Goal: Task Accomplishment & Management: Complete application form

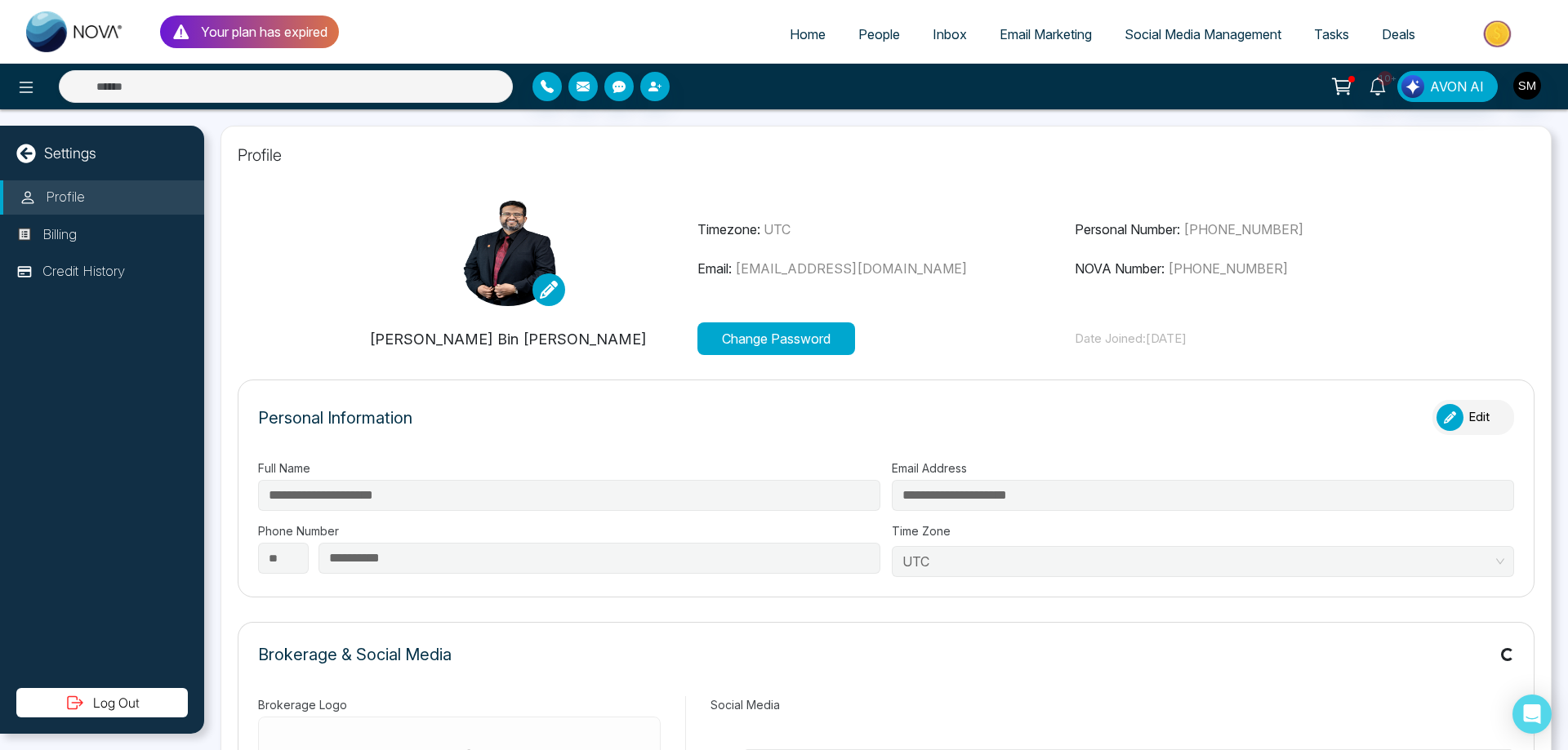
type input "**********"
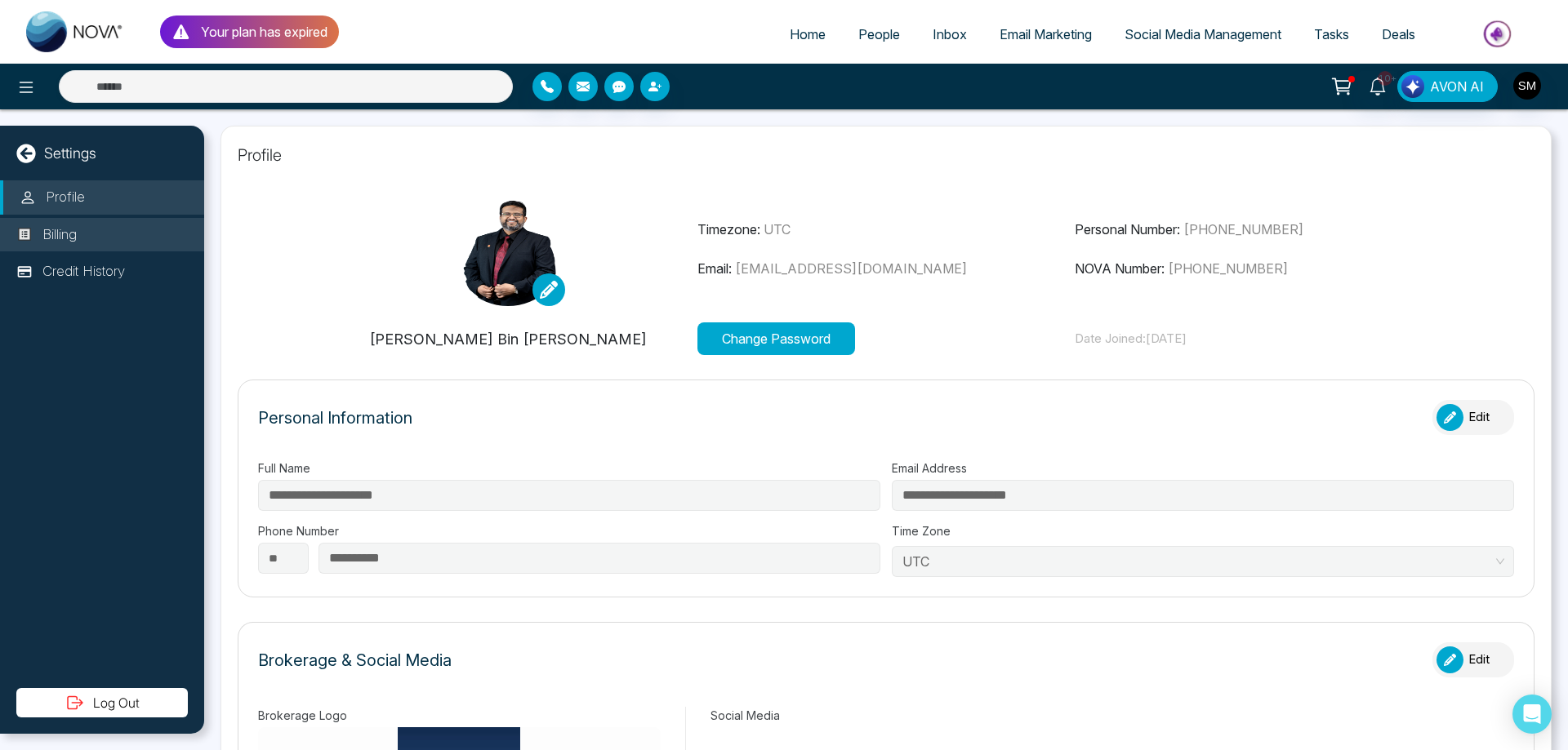
click at [58, 238] on p "Billing" at bounding box center [60, 234] width 35 height 21
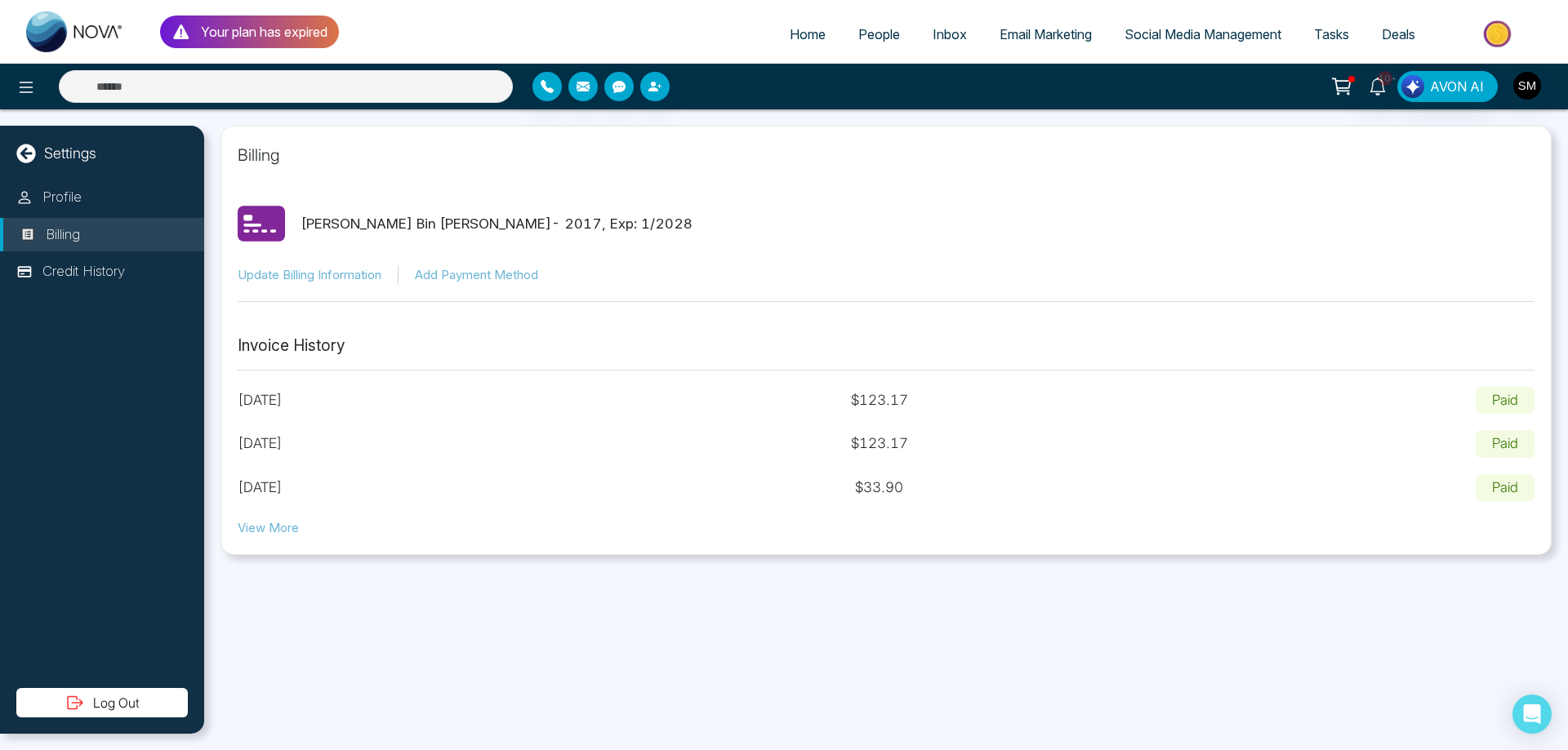
click at [250, 24] on p "Your plan has expired" at bounding box center [263, 32] width 126 height 20
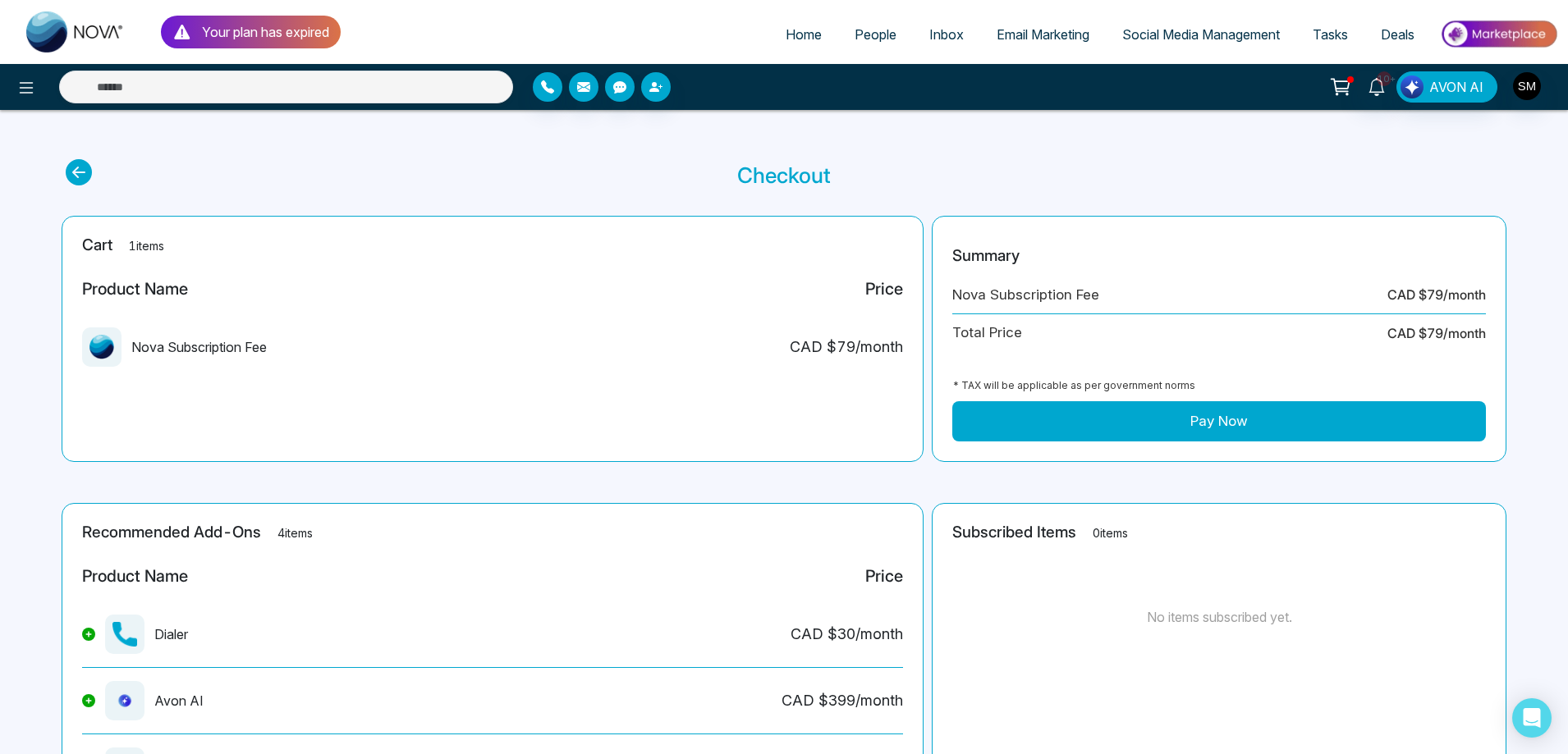
click at [1239, 418] on button "Pay Now" at bounding box center [1219, 422] width 533 height 41
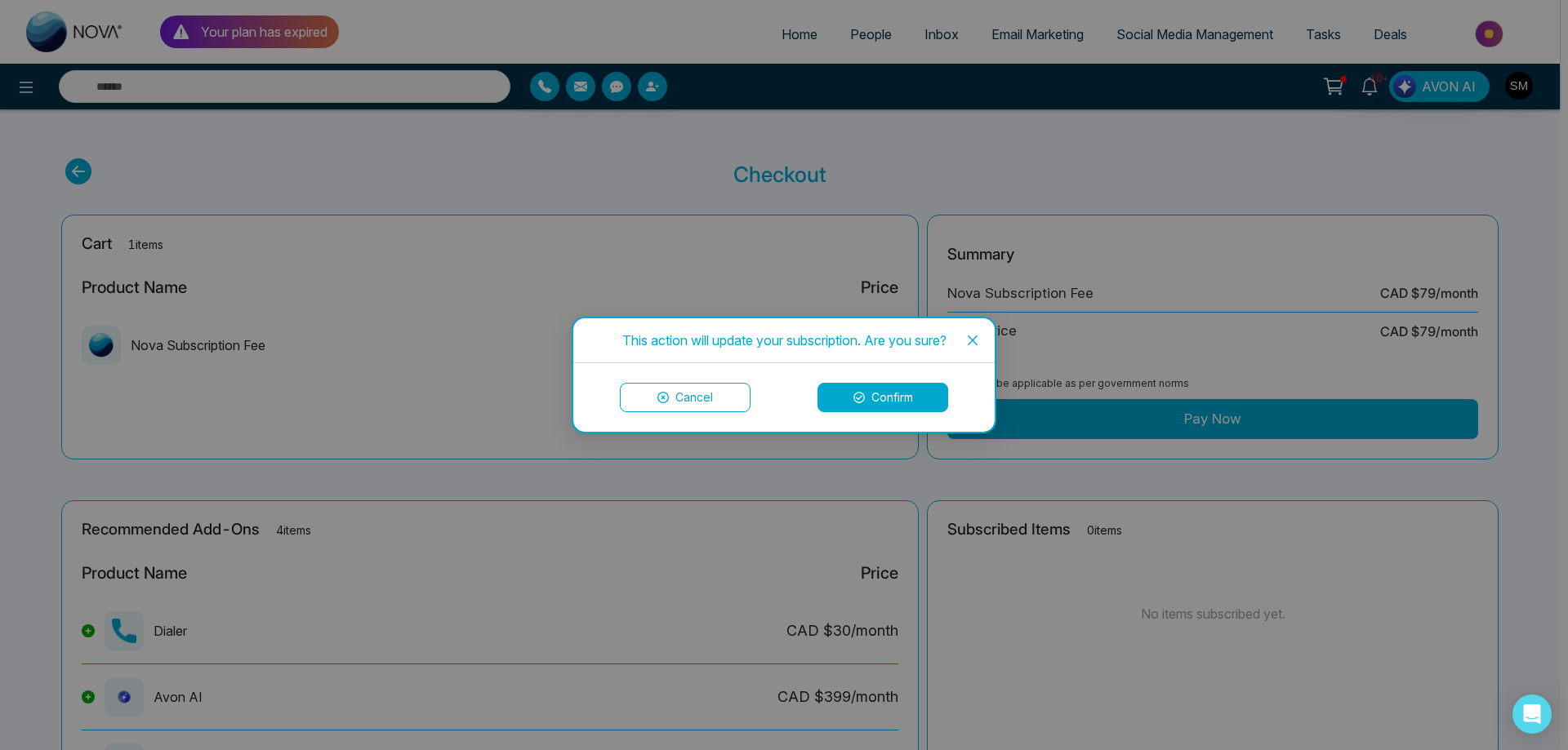
click at [870, 400] on button "Confirm" at bounding box center [883, 398] width 131 height 29
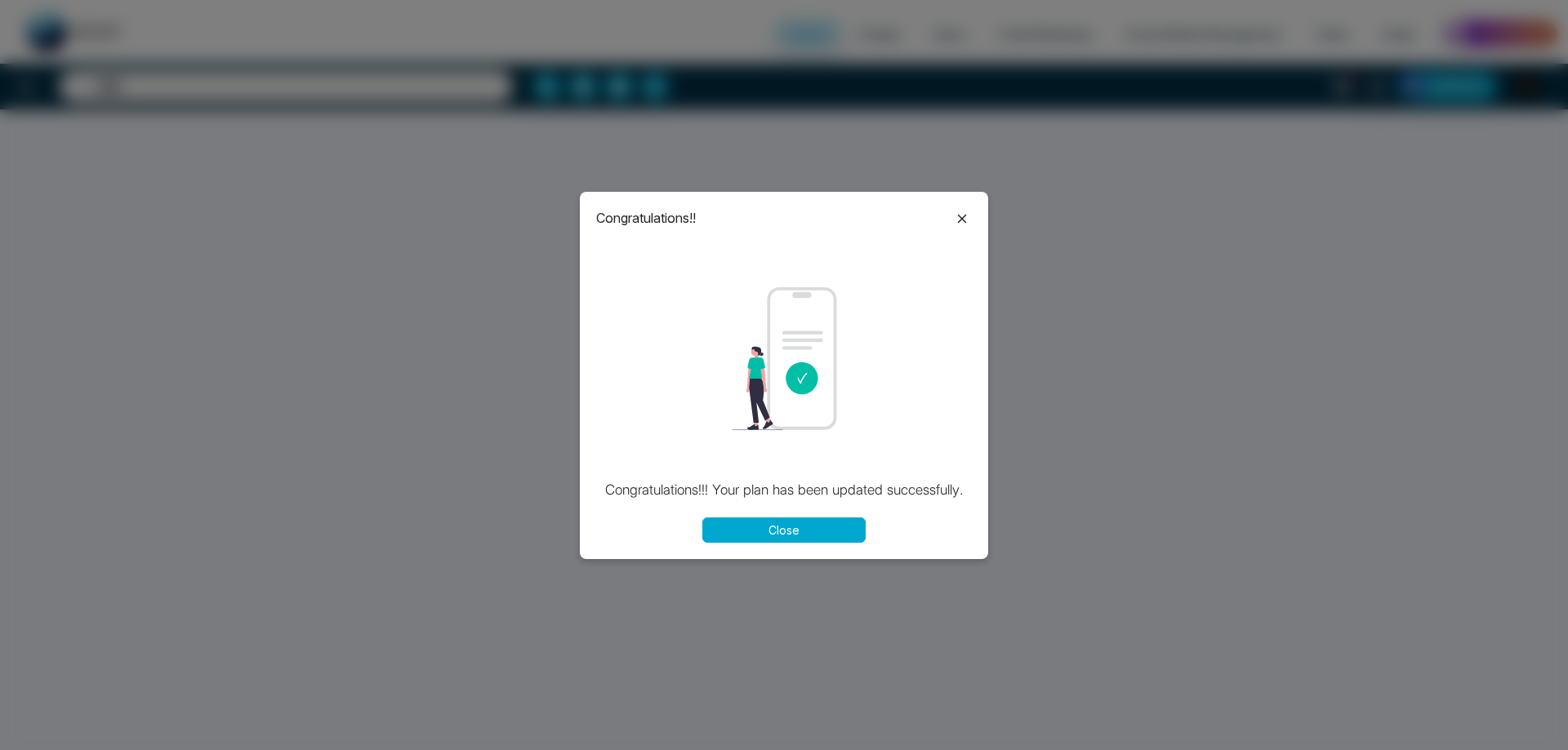
select select "*"
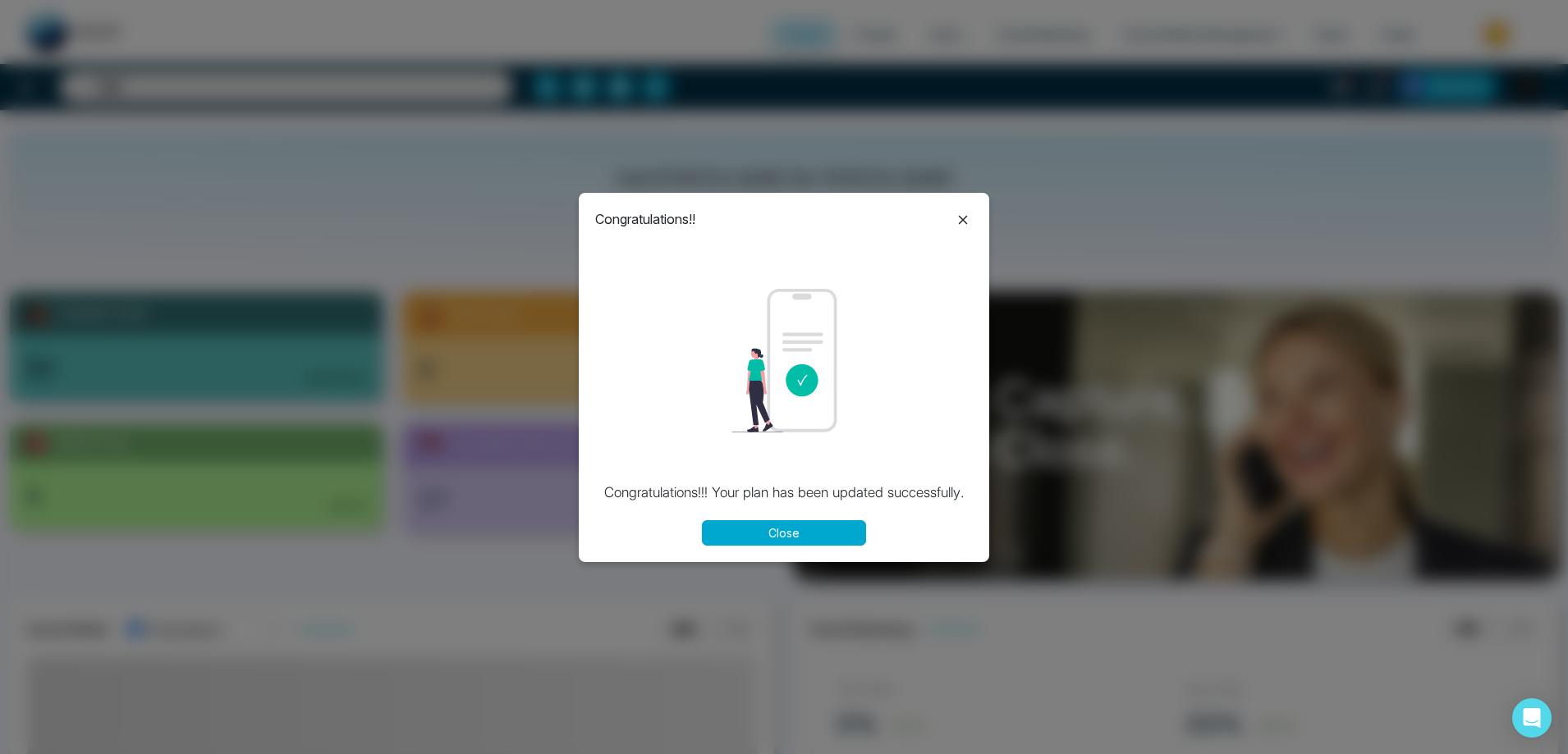
click at [811, 538] on button "Close" at bounding box center [784, 533] width 164 height 26
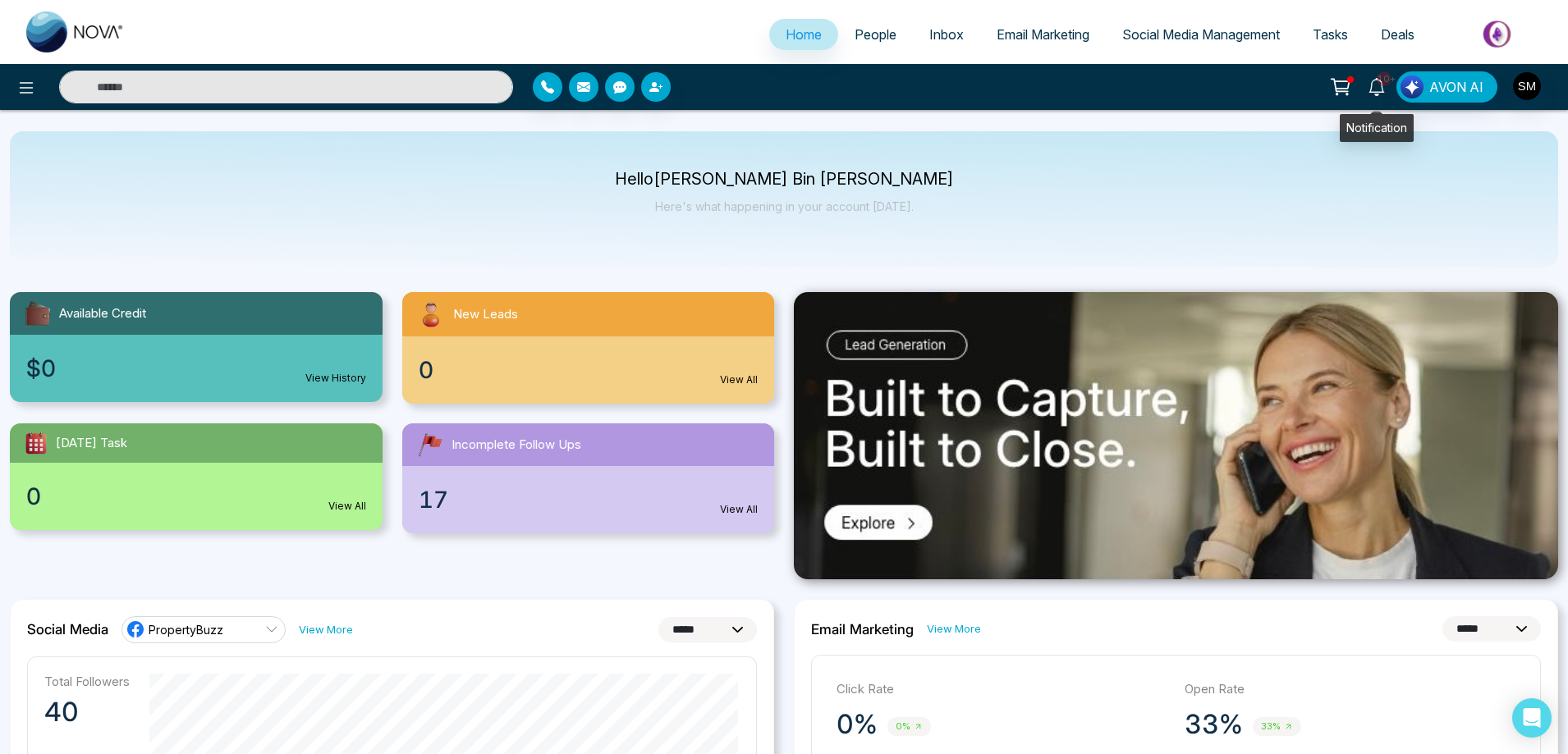
click at [1382, 85] on span "10+" at bounding box center [1384, 79] width 15 height 15
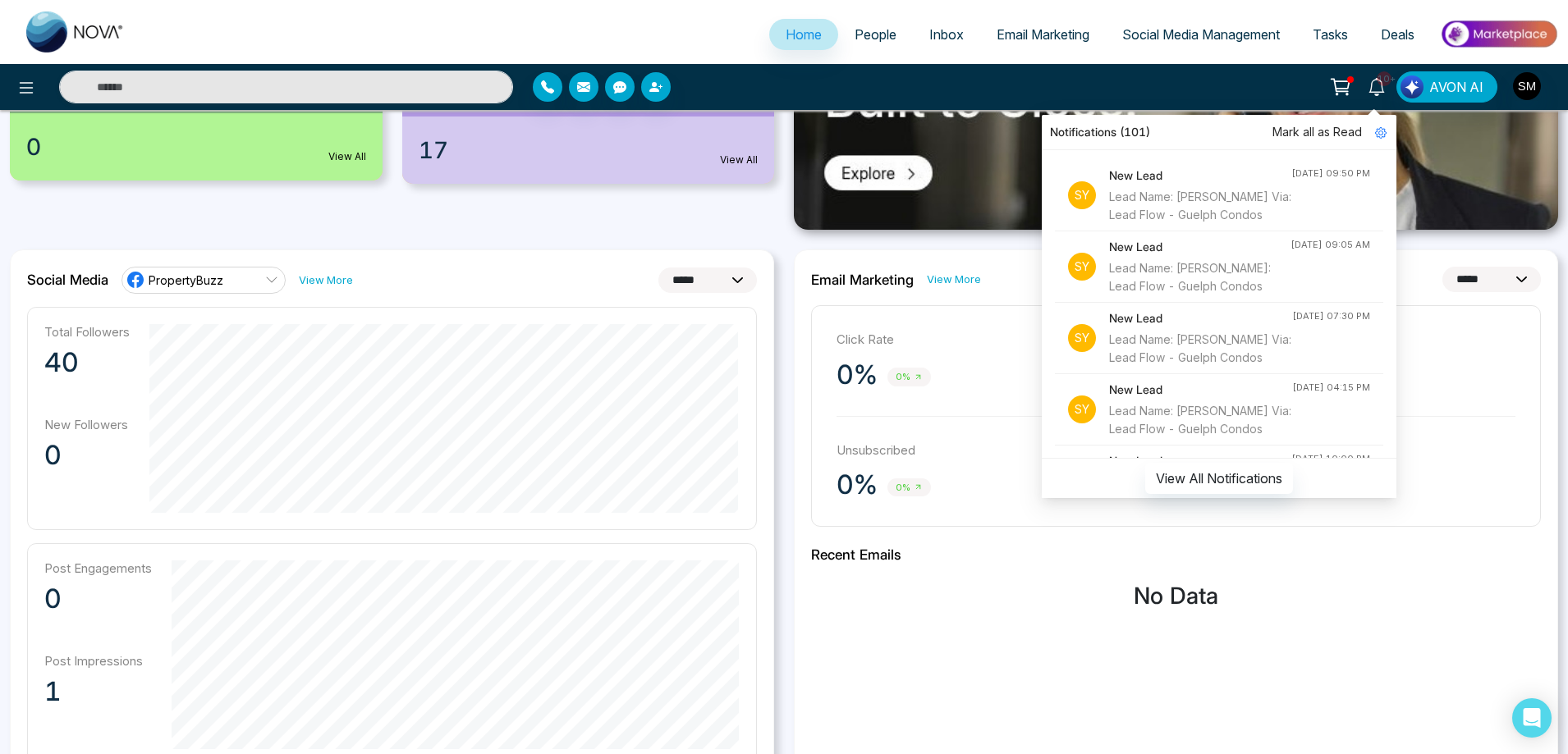
scroll to position [410, 0]
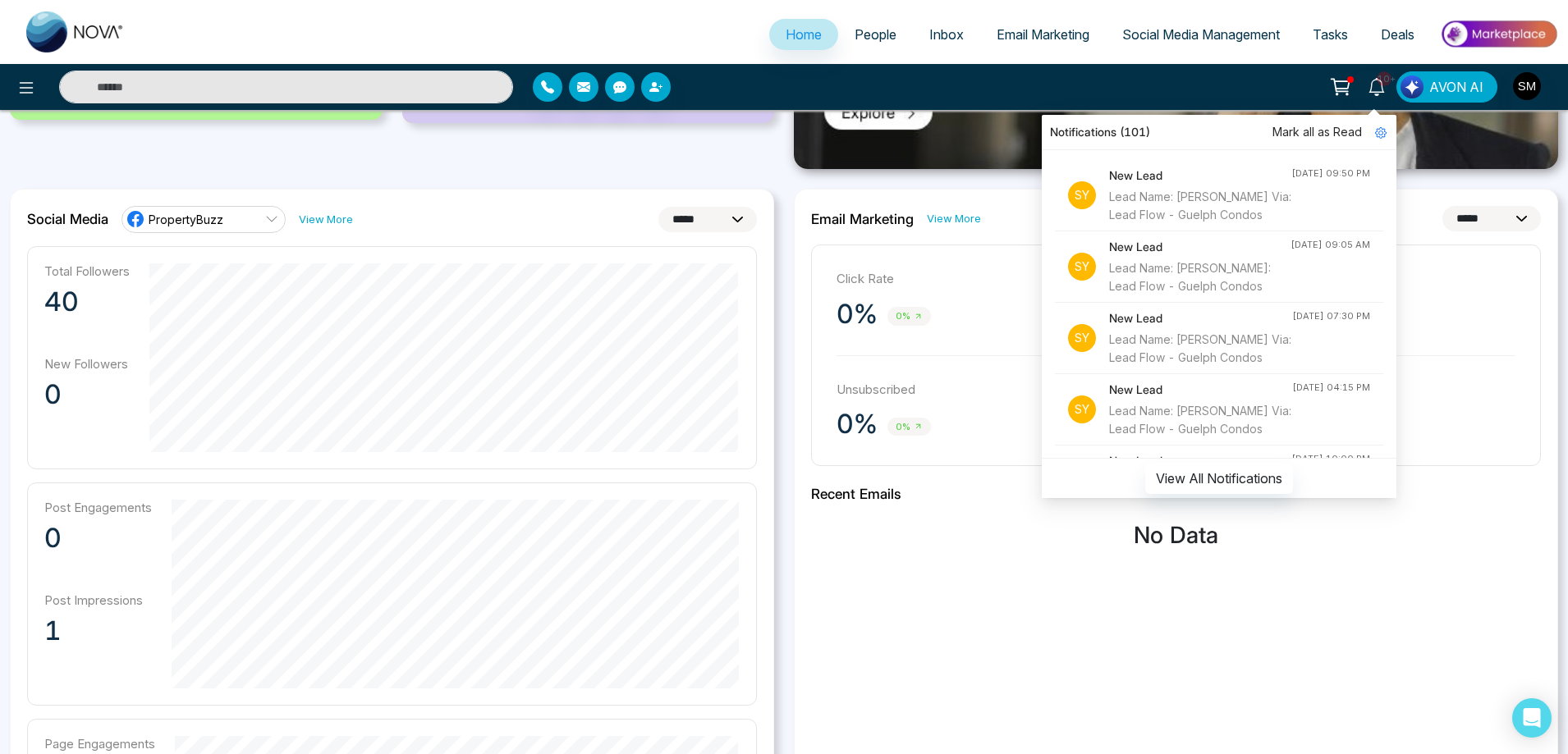
click at [984, 645] on div "**********" at bounding box center [1175, 573] width 764 height 770
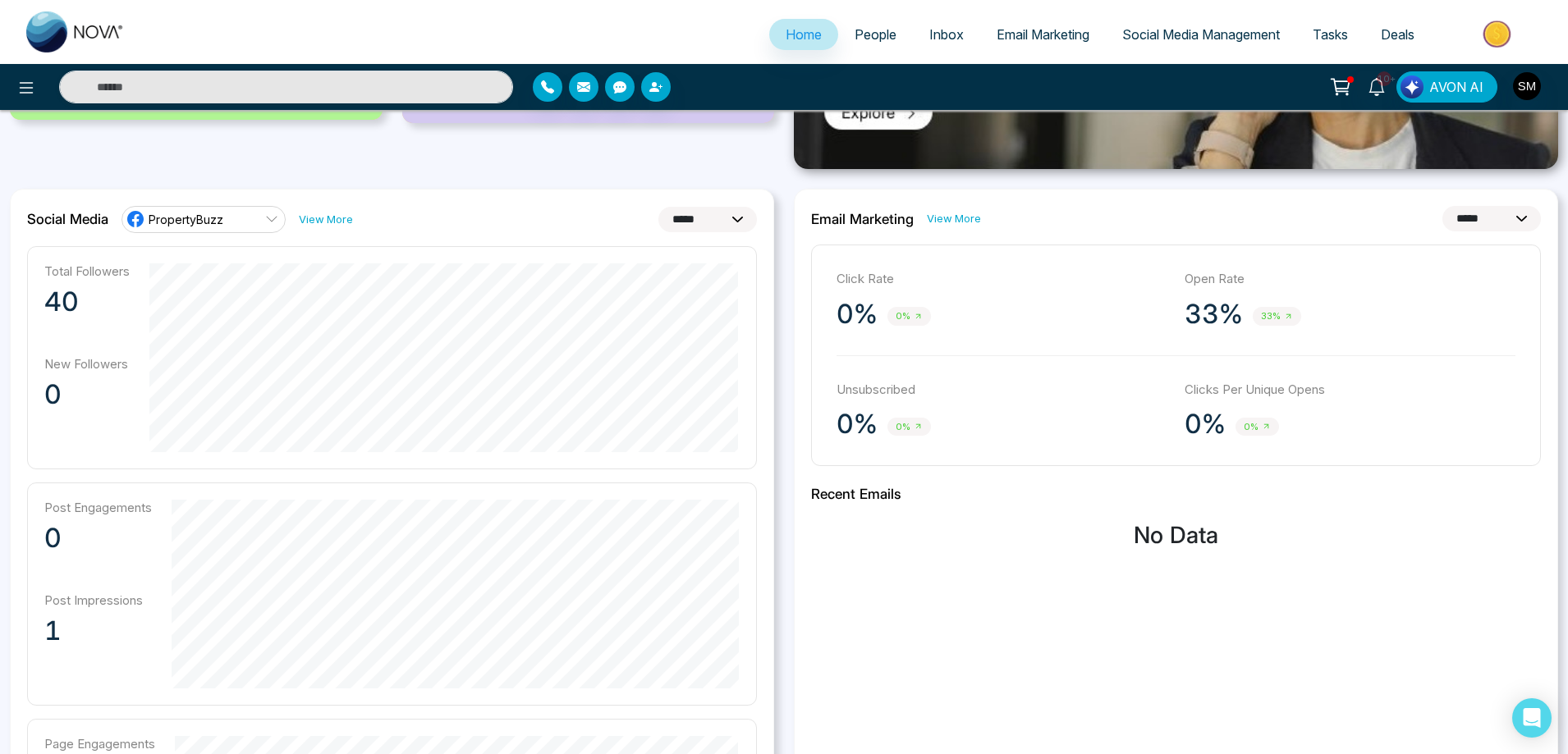
click at [858, 42] on span "People" at bounding box center [876, 35] width 42 height 16
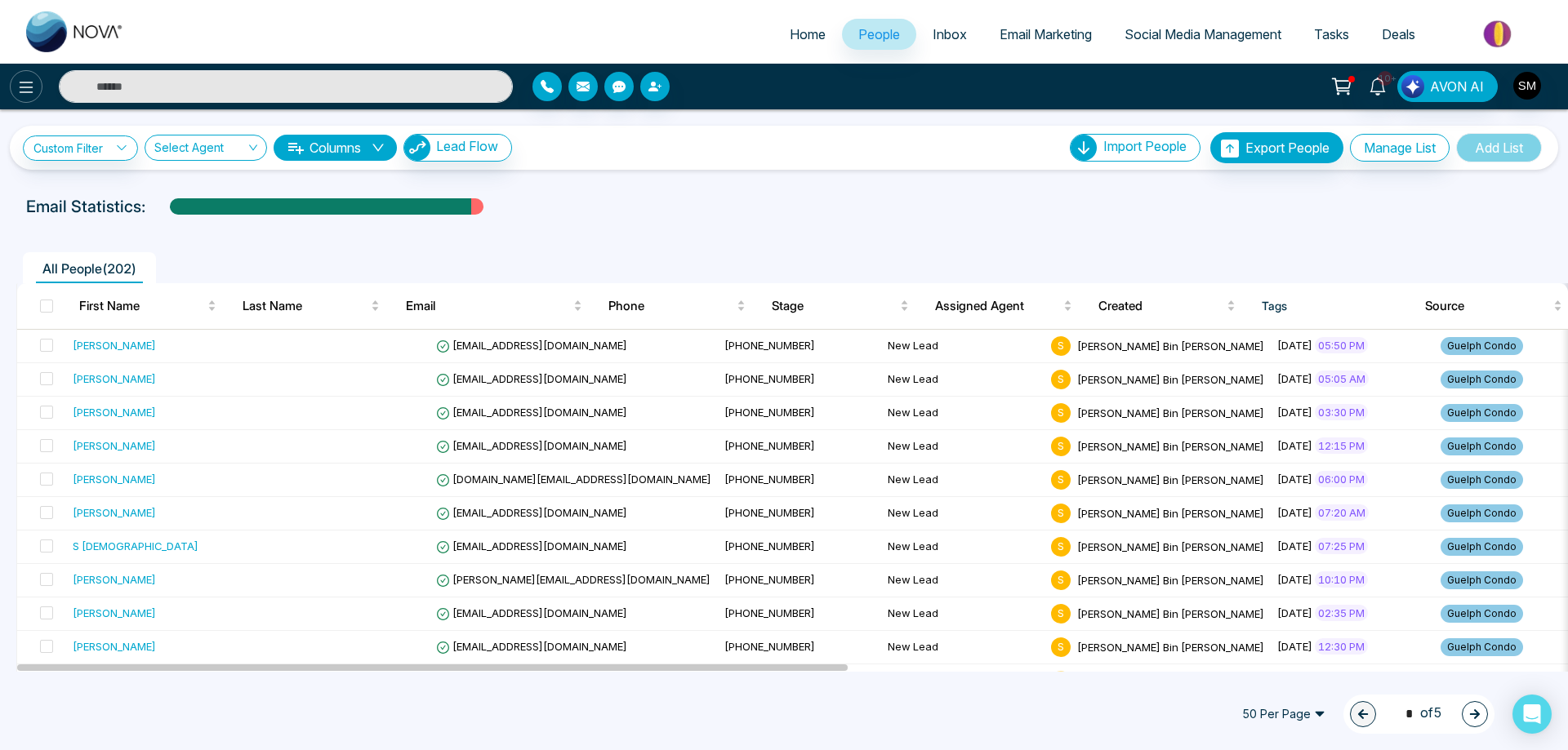
click at [35, 90] on icon at bounding box center [26, 87] width 20 height 20
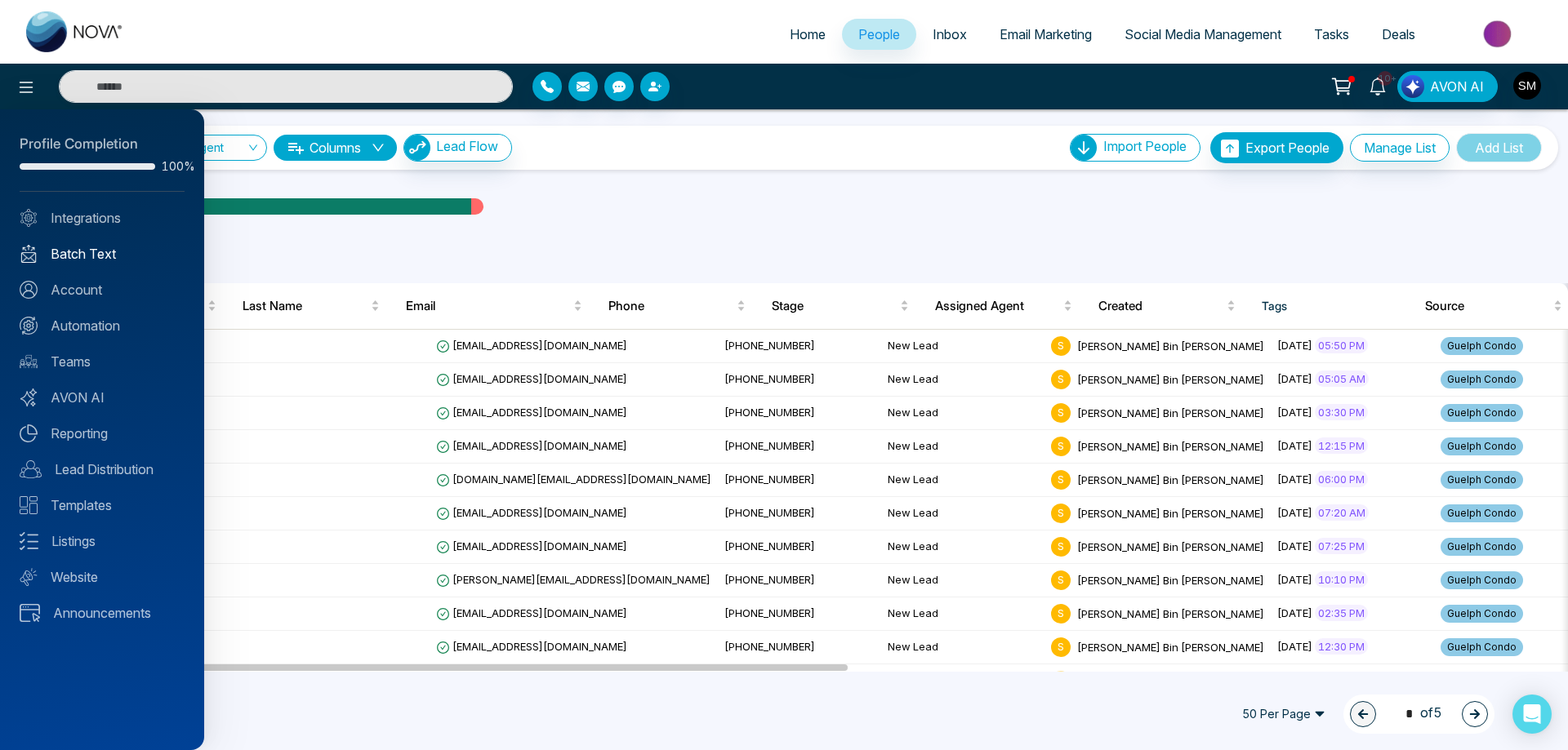
click at [96, 257] on link "Batch Text" at bounding box center [103, 254] width 165 height 20
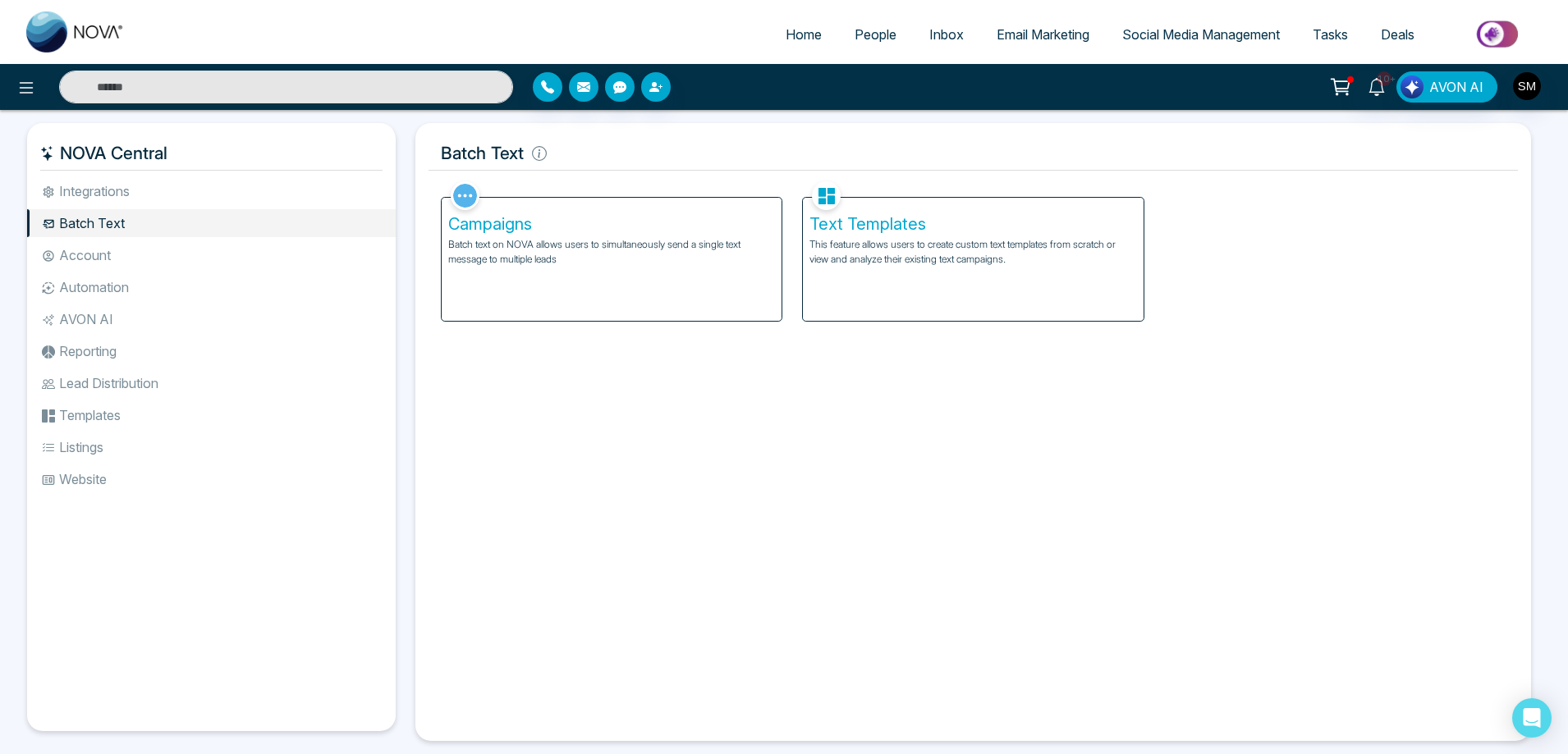
click at [503, 254] on p "Batch text on NOVA allows users to simultaneously send a single text message to…" at bounding box center [612, 252] width 327 height 29
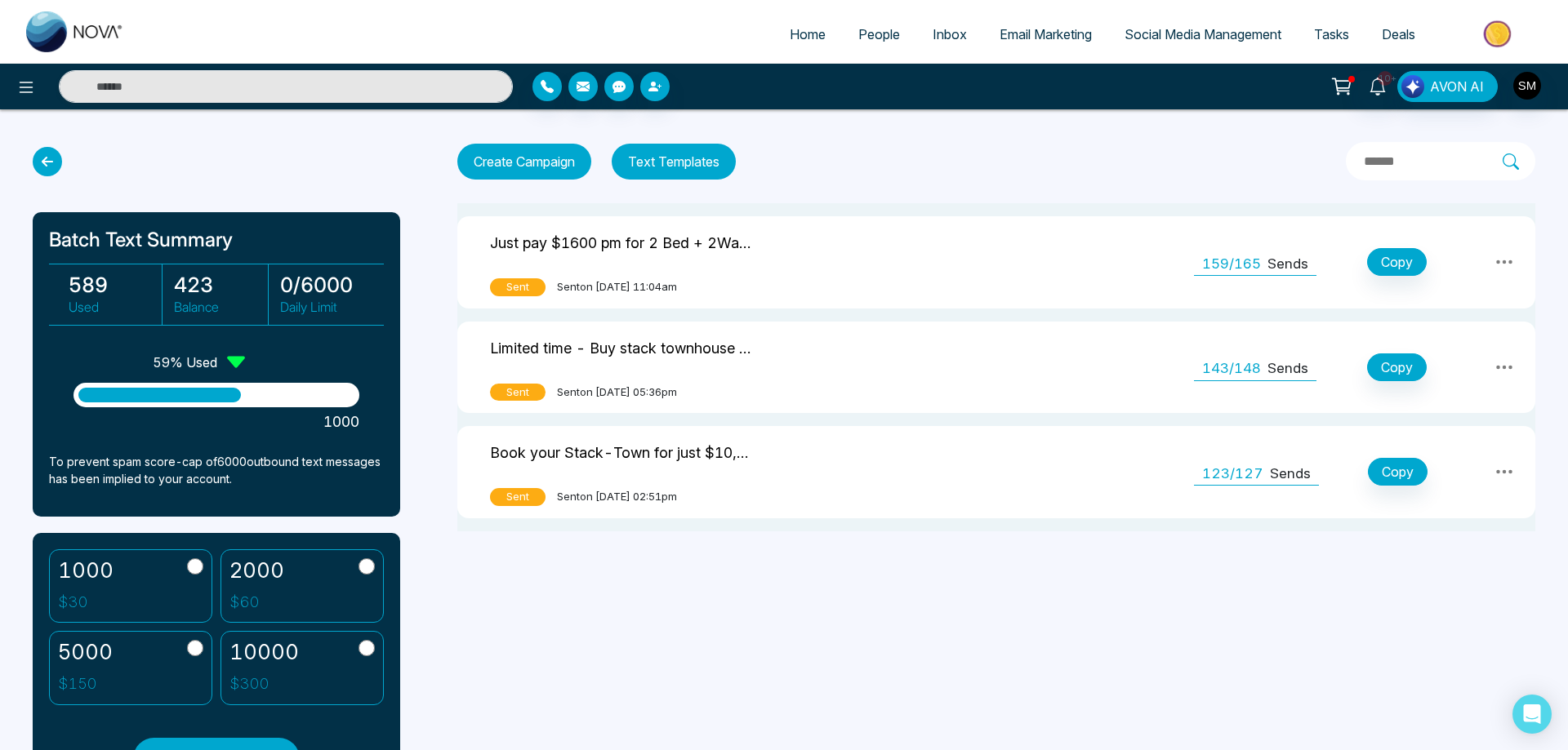
click at [877, 35] on span "People" at bounding box center [879, 35] width 42 height 16
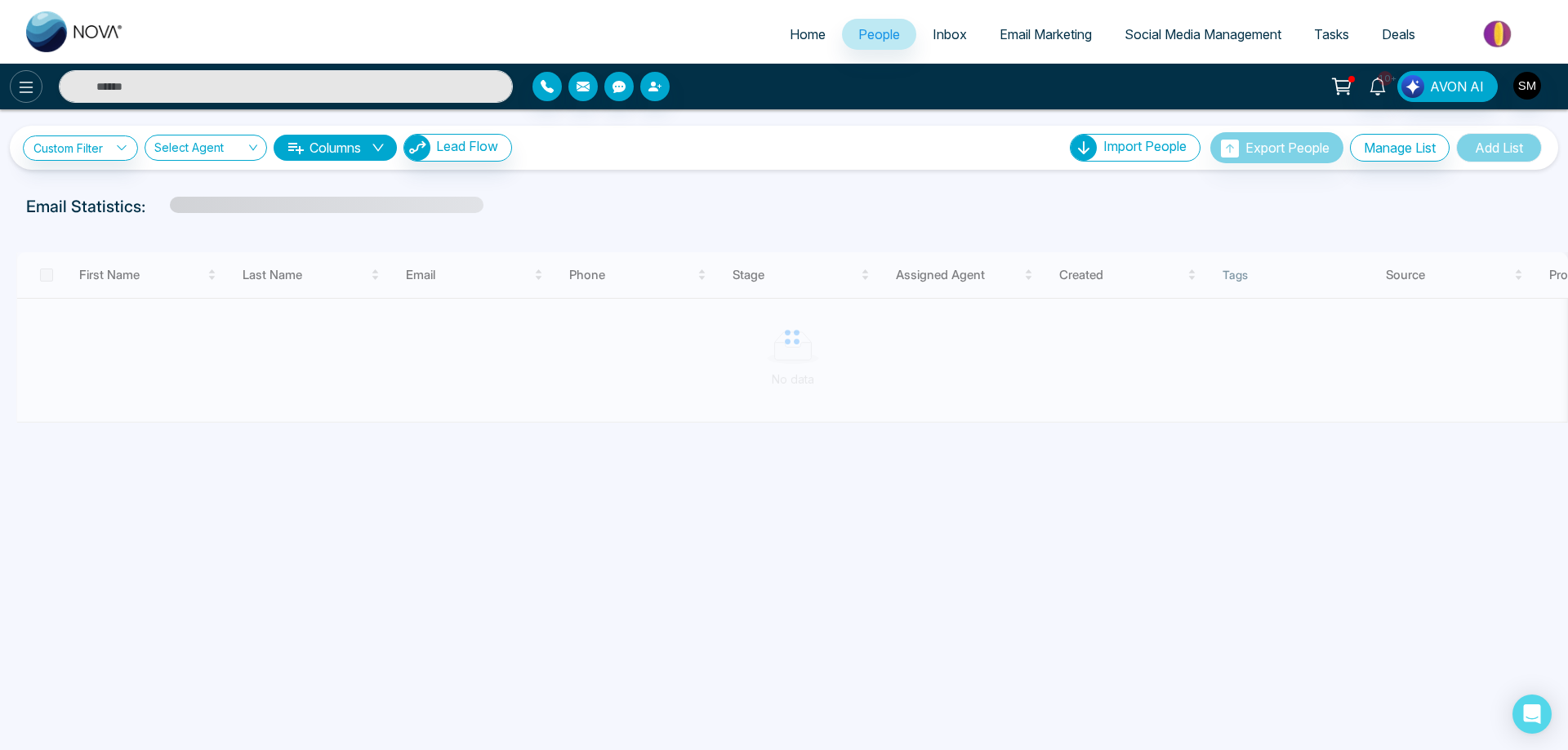
click at [36, 78] on button at bounding box center [26, 86] width 33 height 33
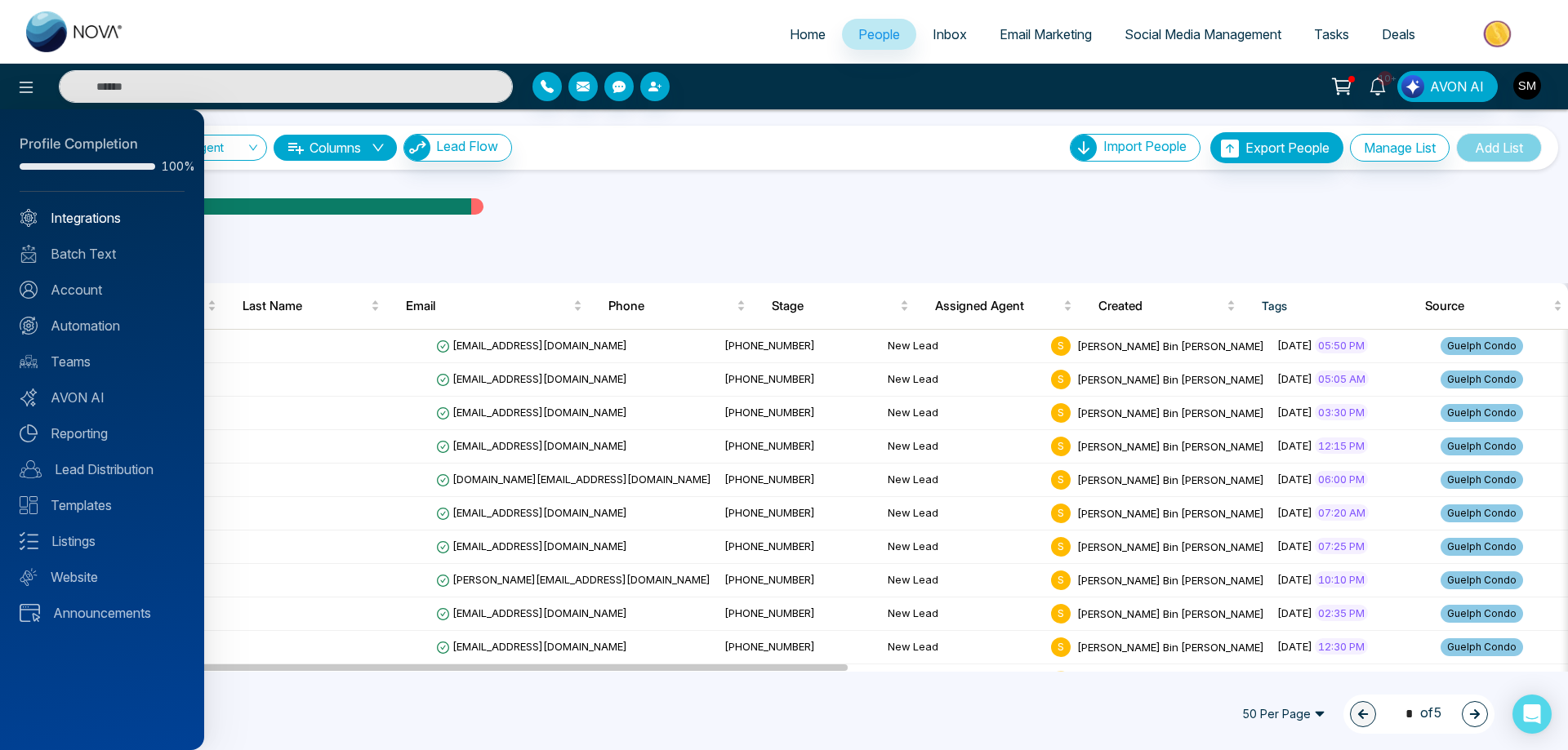
click at [104, 224] on link "Integrations" at bounding box center [103, 218] width 165 height 20
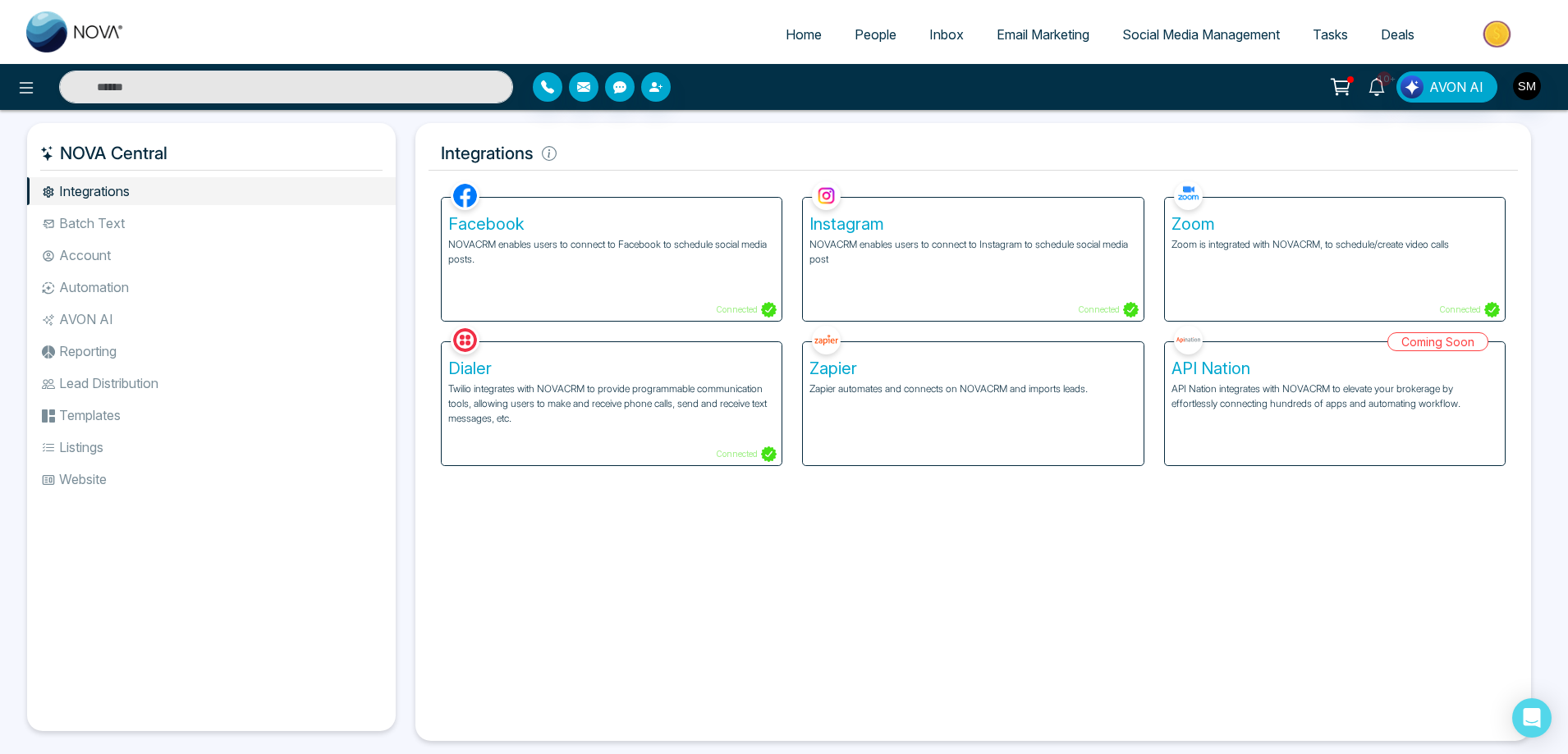
click at [132, 378] on li "Lead Distribution" at bounding box center [212, 383] width 369 height 28
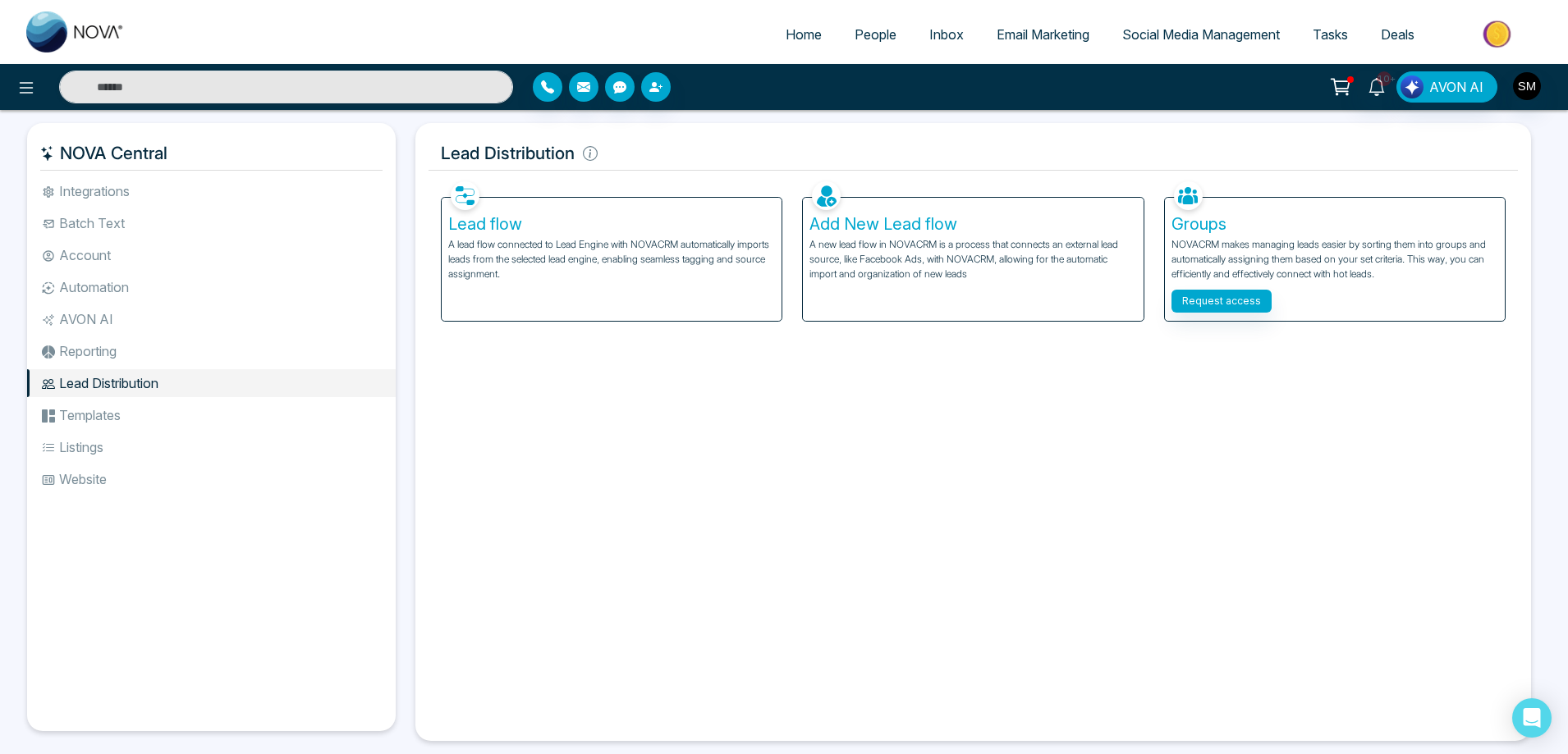
click at [867, 244] on p "A new lead flow in NOVACRM is a process that connects an external lead source, …" at bounding box center [973, 259] width 327 height 45
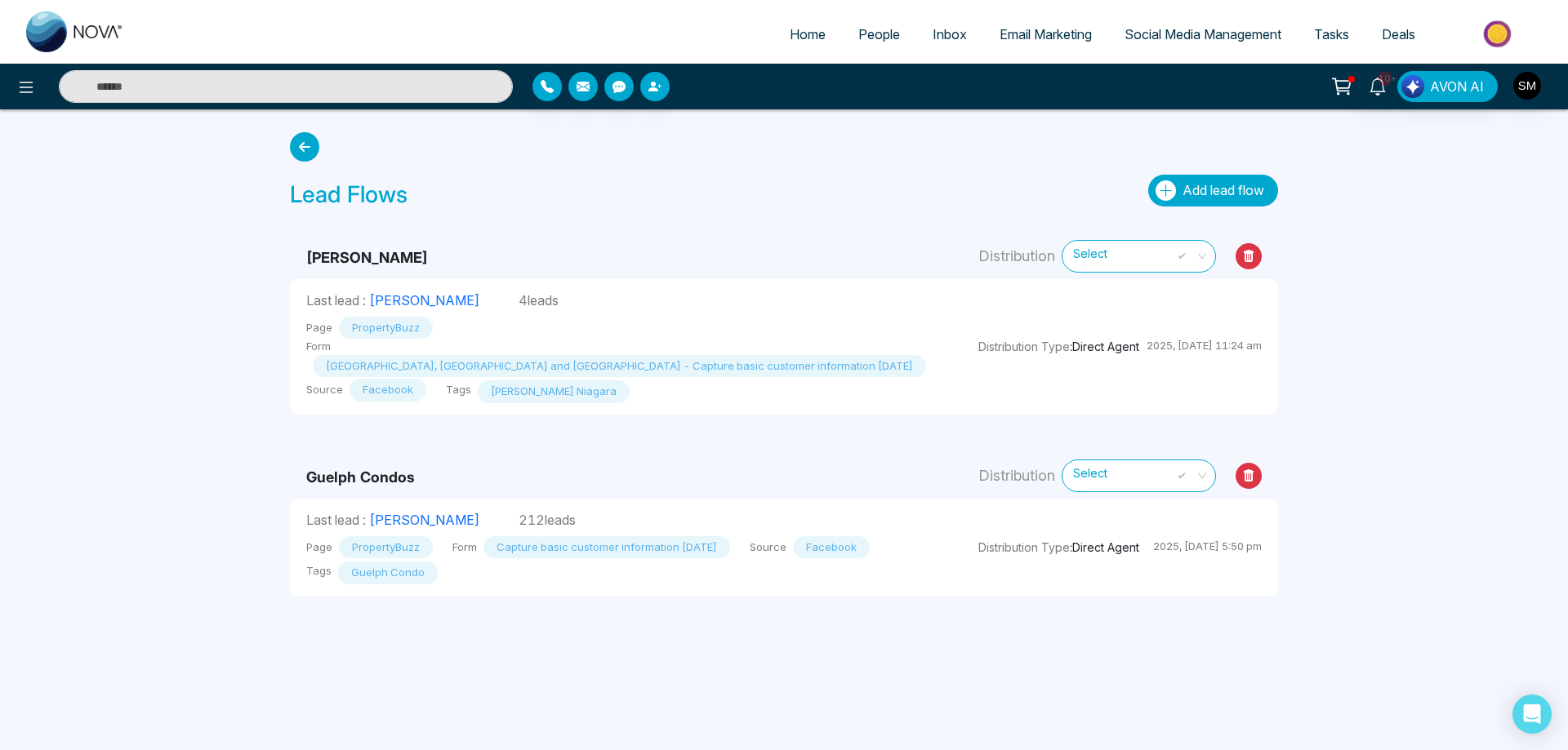
click at [1240, 186] on span "Add lead flow" at bounding box center [1224, 190] width 82 height 16
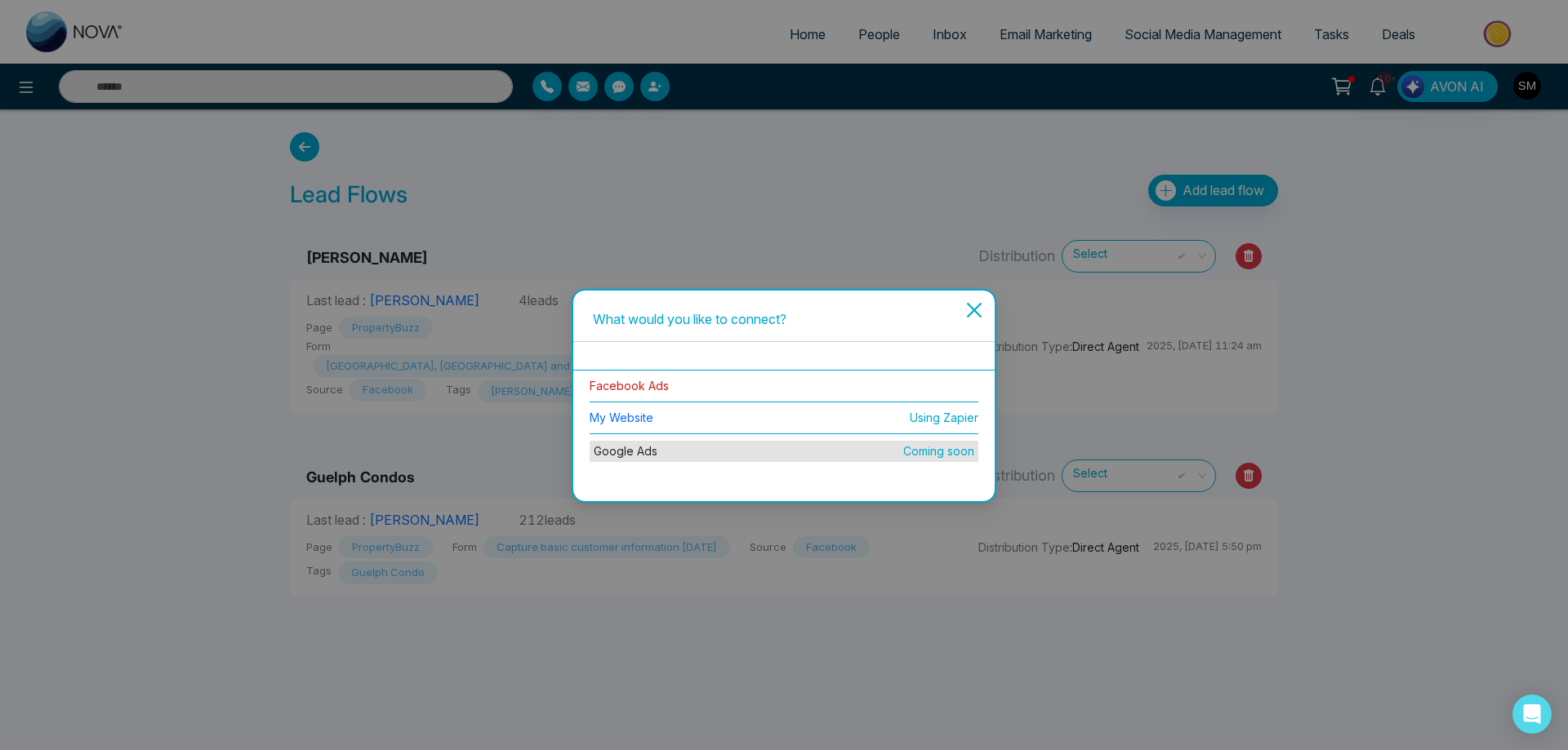
click at [654, 391] on link "Facebook Ads" at bounding box center [629, 385] width 79 height 14
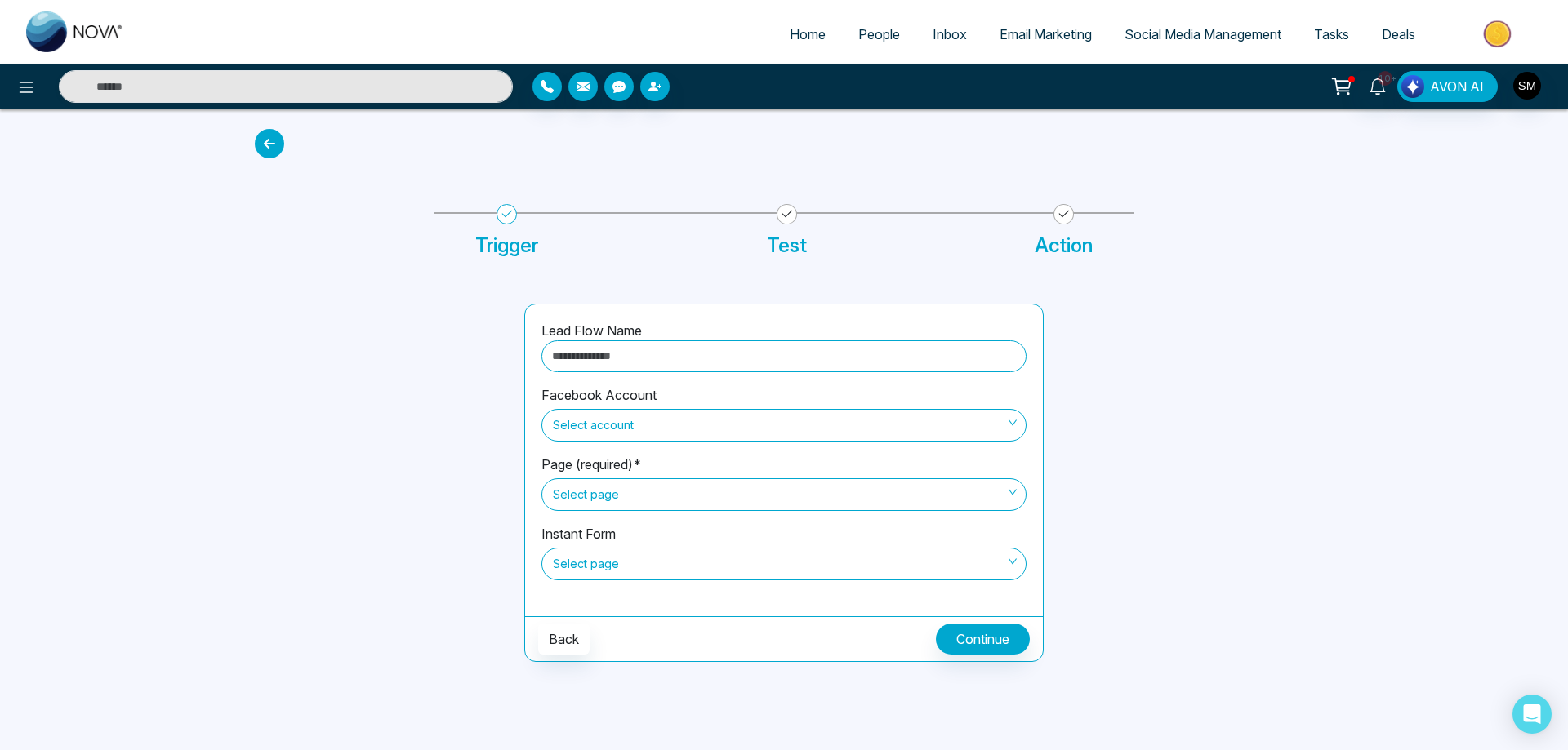
click at [700, 360] on input "text" at bounding box center [784, 356] width 485 height 32
click at [674, 419] on span "Select account" at bounding box center [784, 425] width 462 height 28
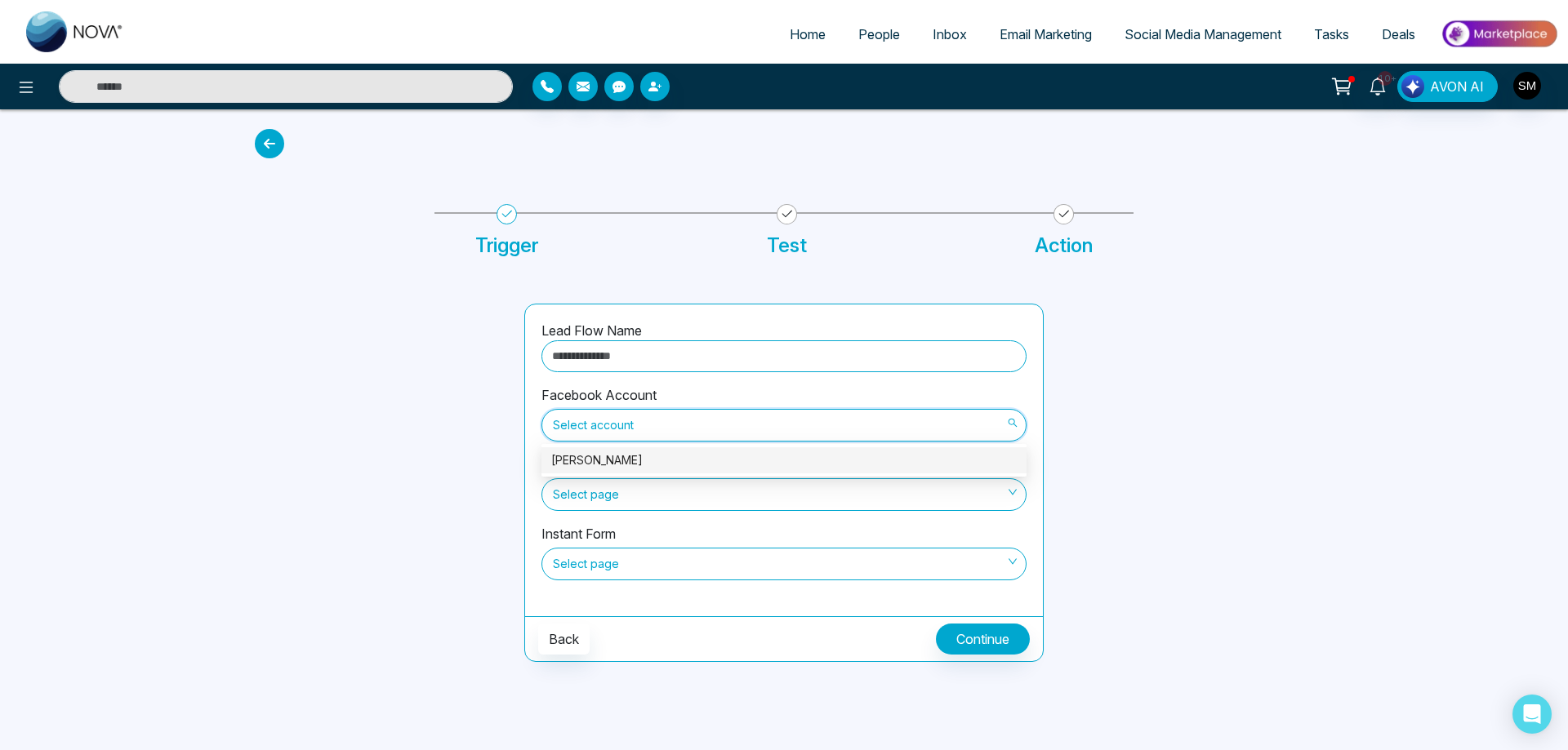
click at [1030, 296] on div "Lead Flow Name Facebook Account Select account Page (required)* Select page Ins…" at bounding box center [784, 463] width 1078 height 398
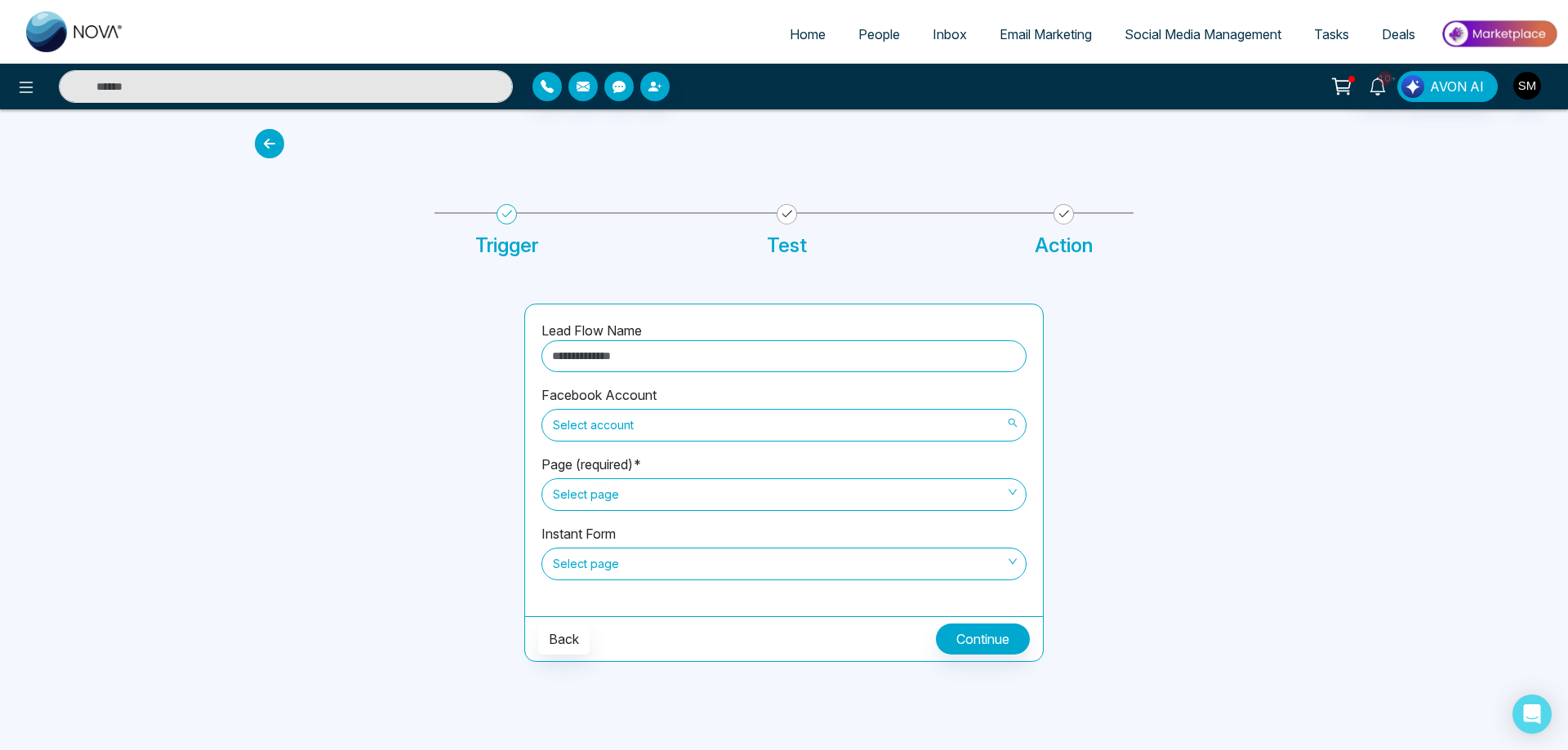
click at [655, 432] on span "Select account" at bounding box center [784, 425] width 462 height 28
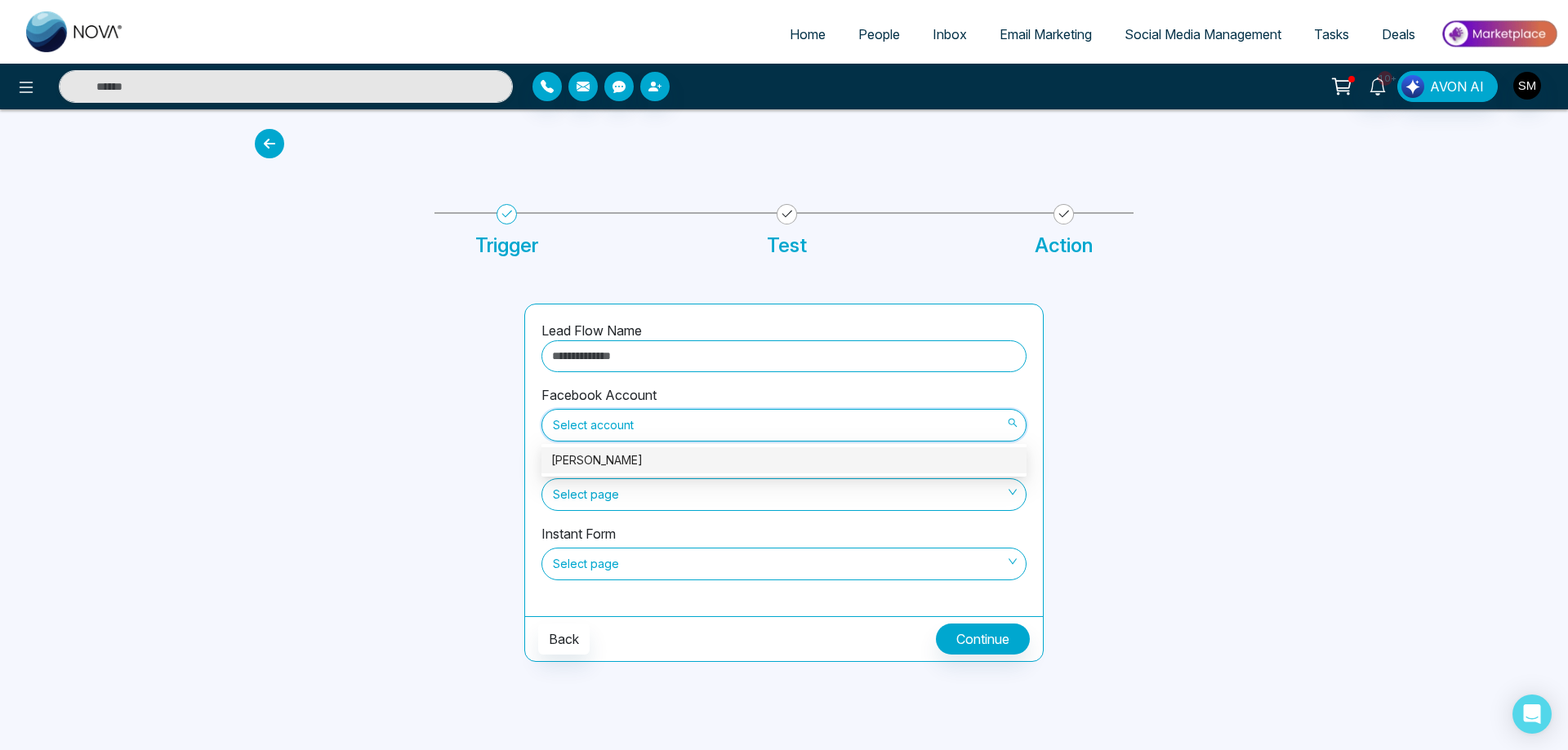
click at [627, 457] on div "[PERSON_NAME]" at bounding box center [784, 460] width 465 height 18
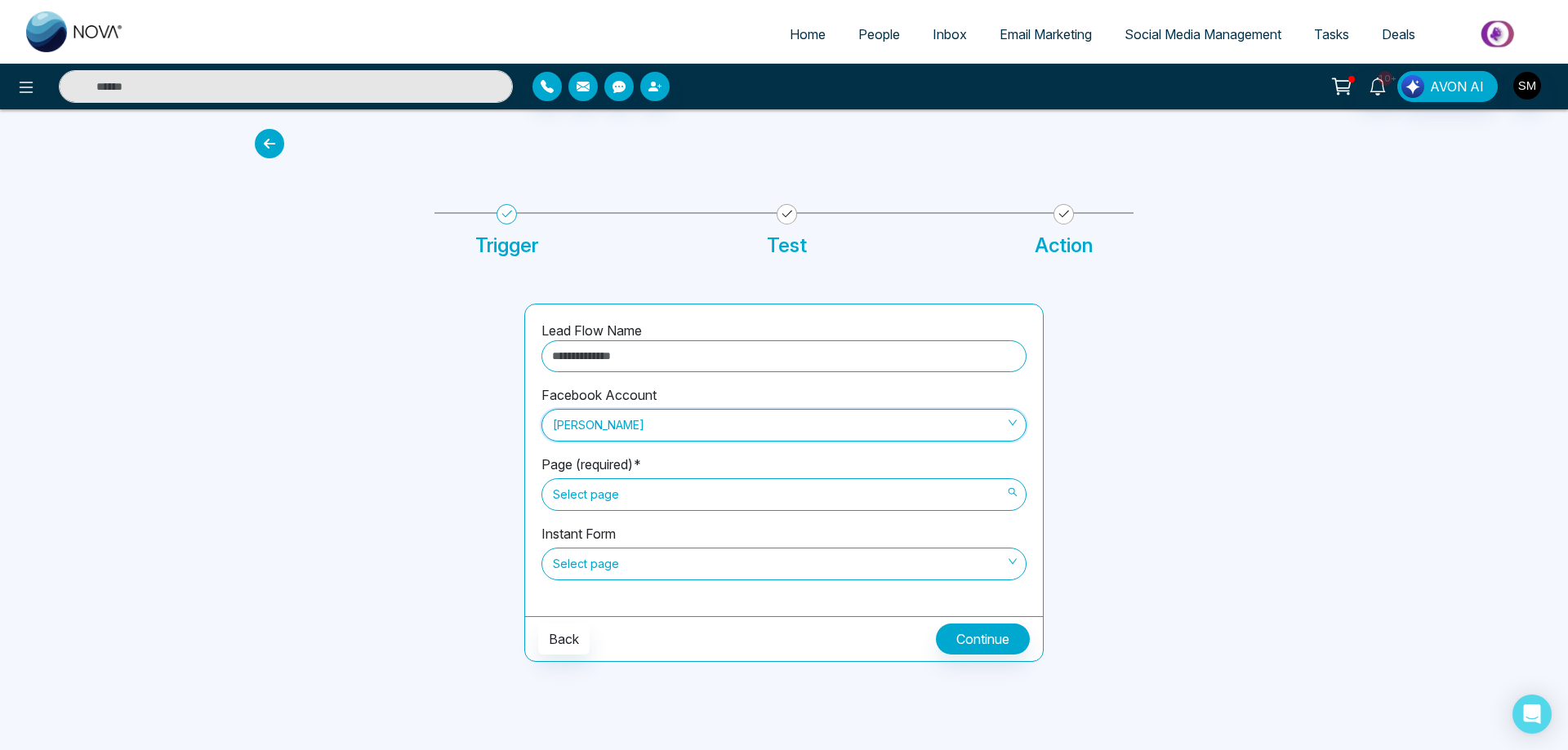
click at [640, 494] on span "Select page" at bounding box center [784, 494] width 462 height 28
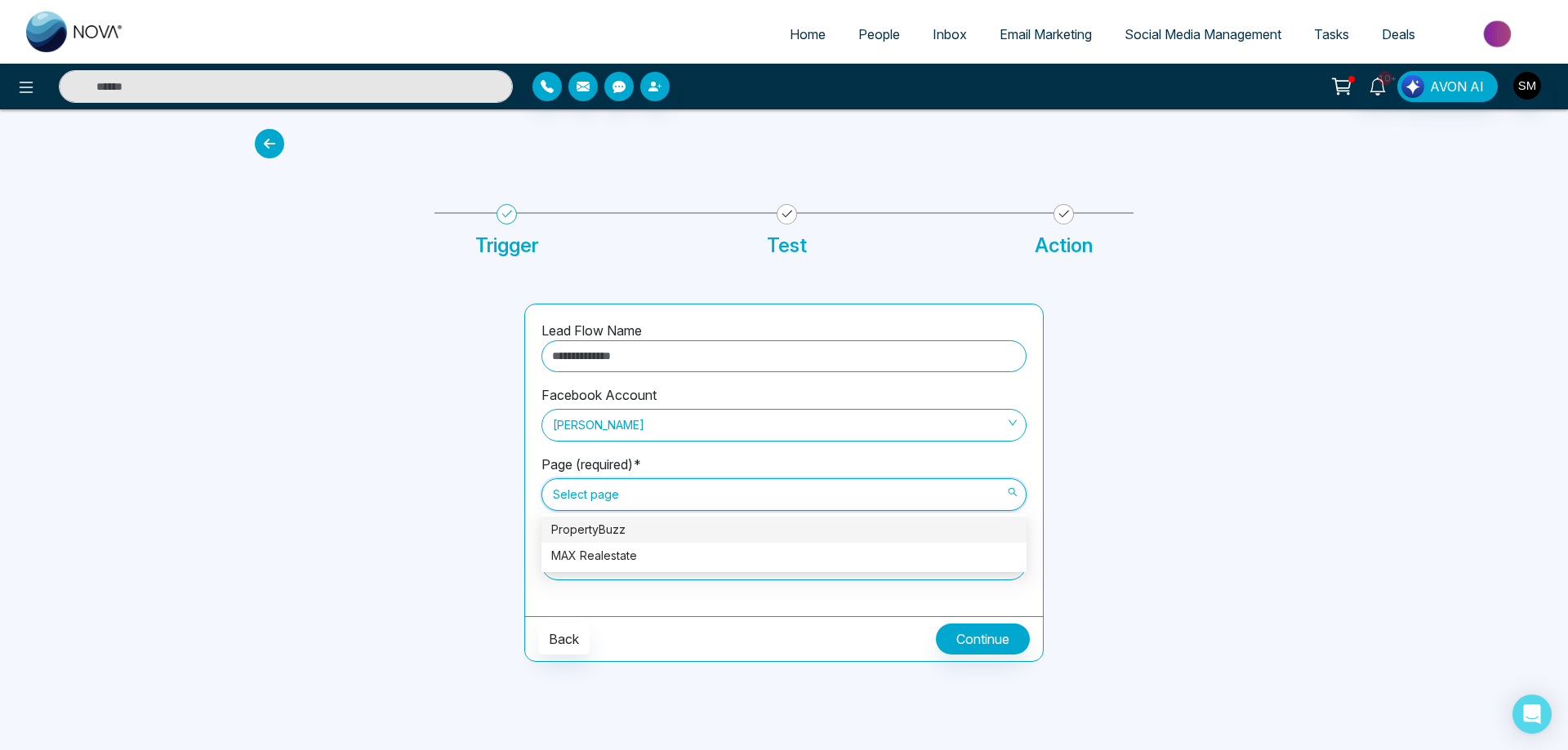
click at [632, 529] on div "PropertyBuzz" at bounding box center [784, 530] width 465 height 18
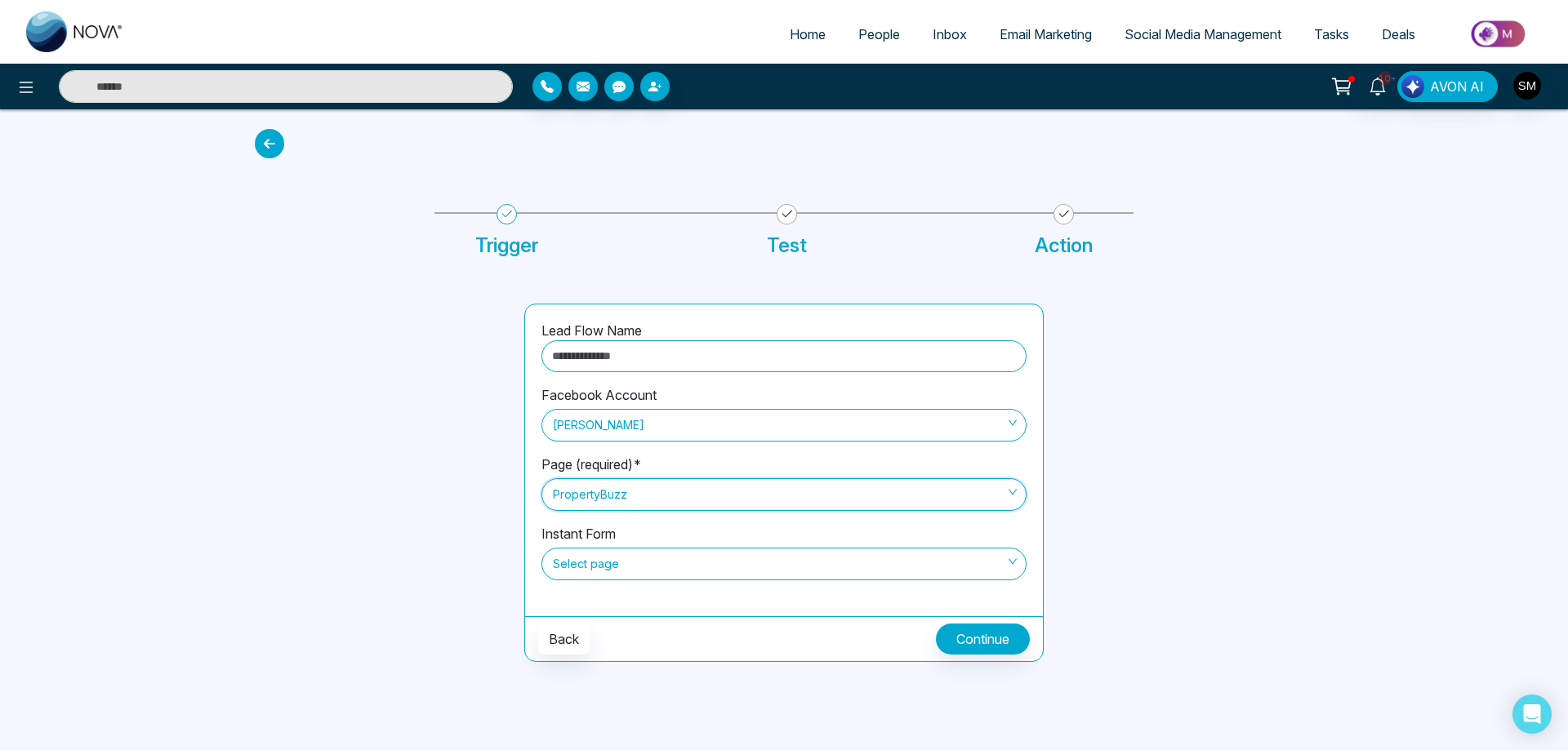
click at [647, 561] on span "Select page" at bounding box center [784, 564] width 462 height 28
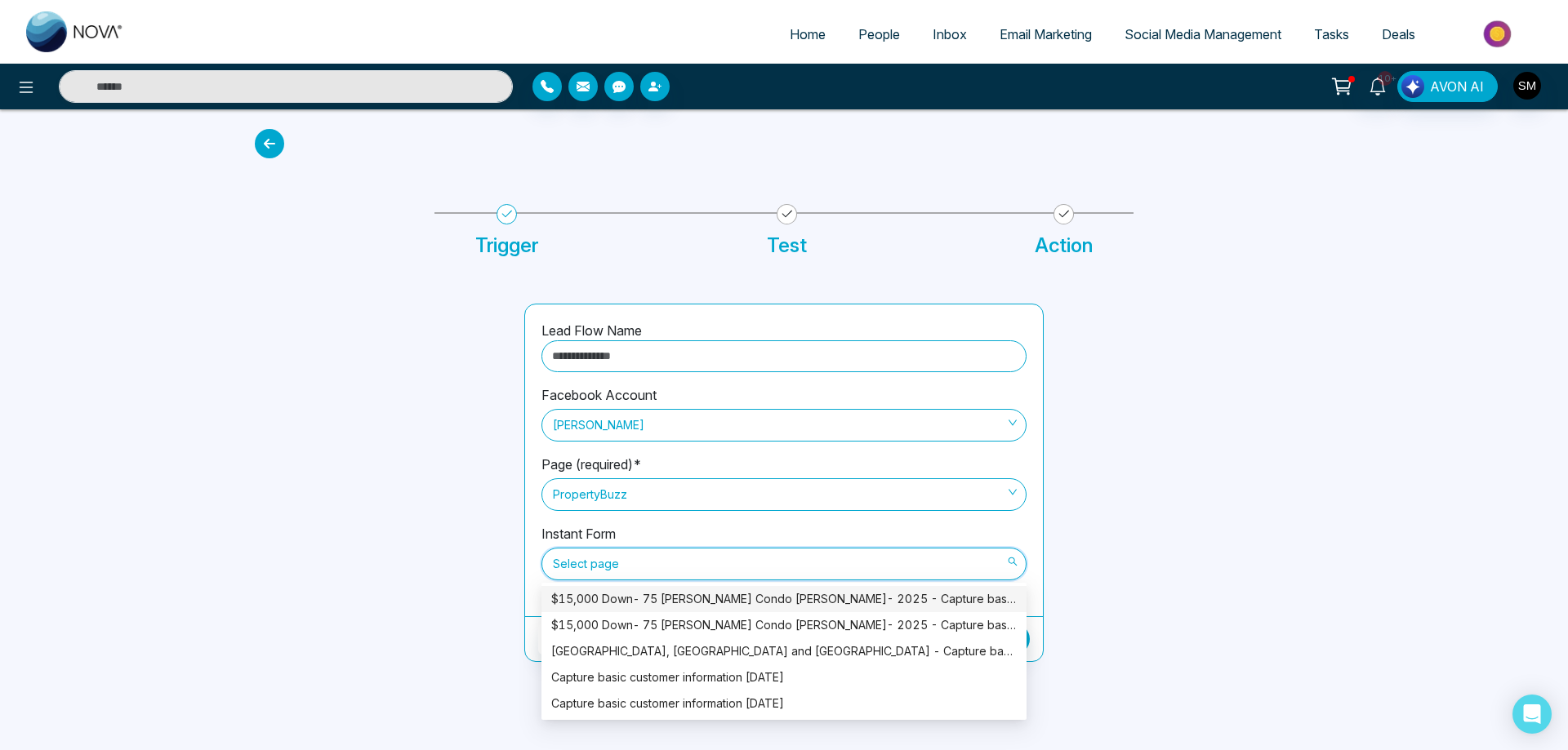
click at [623, 602] on div "$15,000 Down- 75 [PERSON_NAME] Condo [PERSON_NAME]- 2025 - Capture basic custom…" at bounding box center [784, 599] width 465 height 18
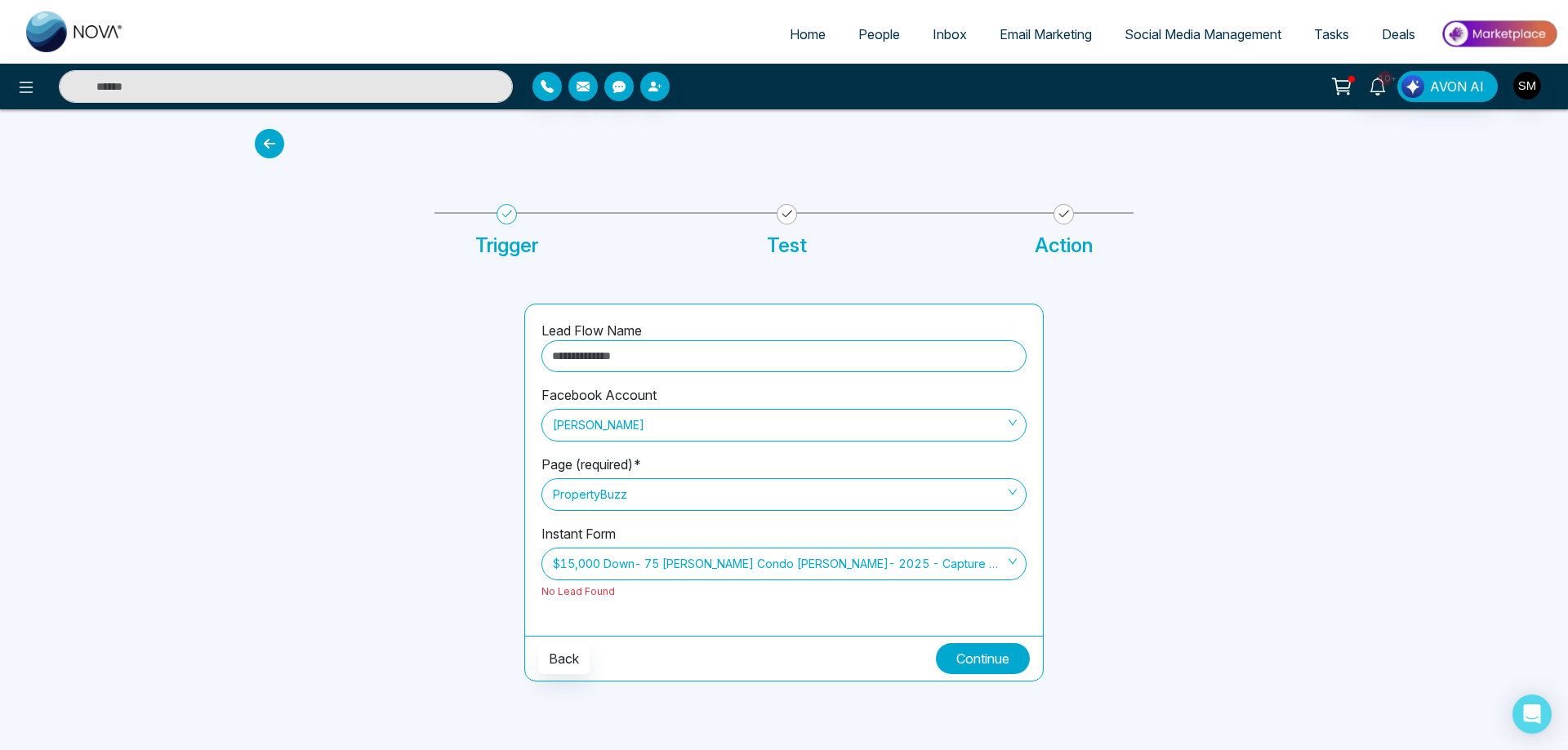
drag, startPoint x: 990, startPoint y: 660, endPoint x: 885, endPoint y: 672, distance: 105.7
click at [982, 663] on button "Continue" at bounding box center [982, 658] width 94 height 31
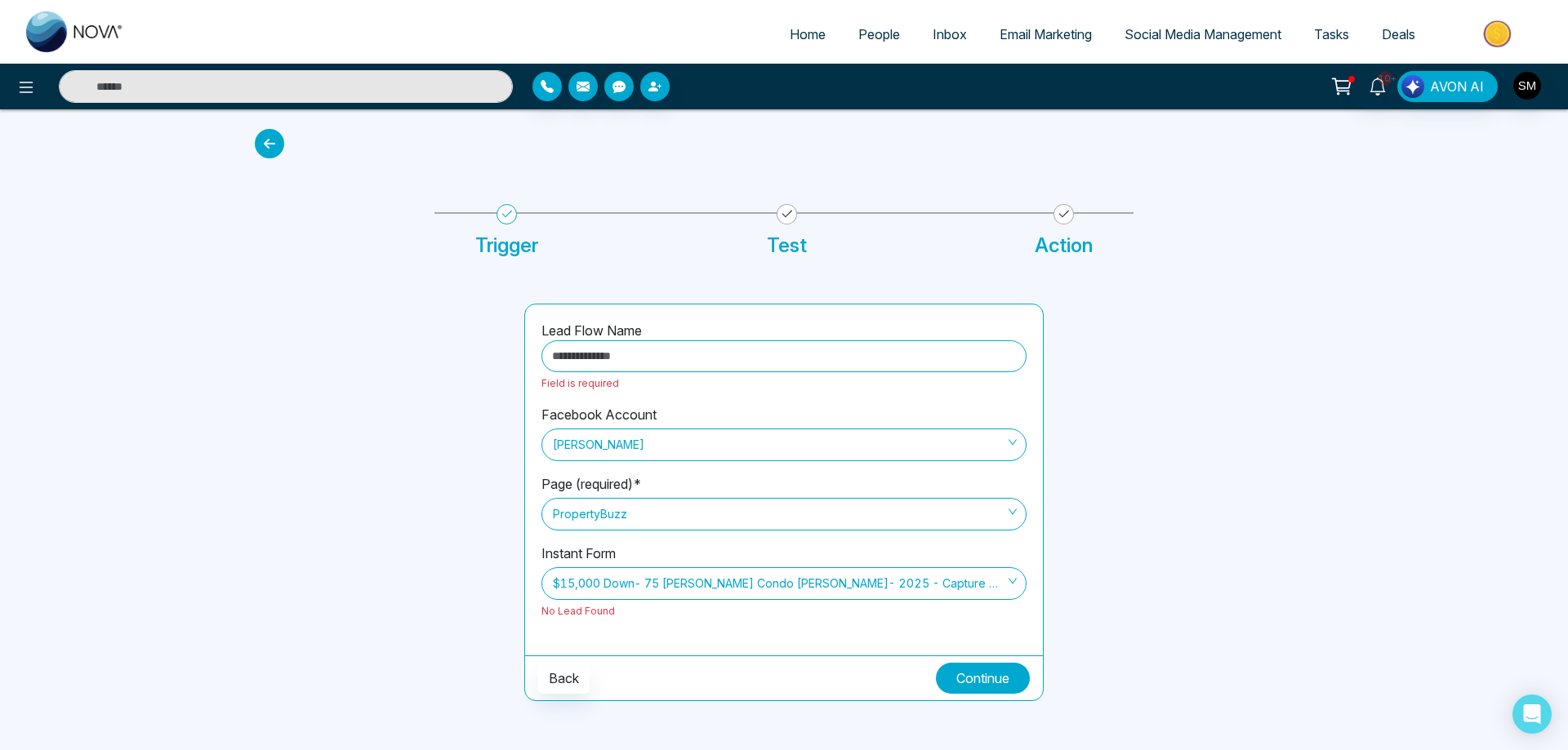
click at [663, 586] on span "$15,000 Down- 75 [PERSON_NAME] Condo [PERSON_NAME]- 2025 - Capture basic custom…" at bounding box center [784, 583] width 462 height 28
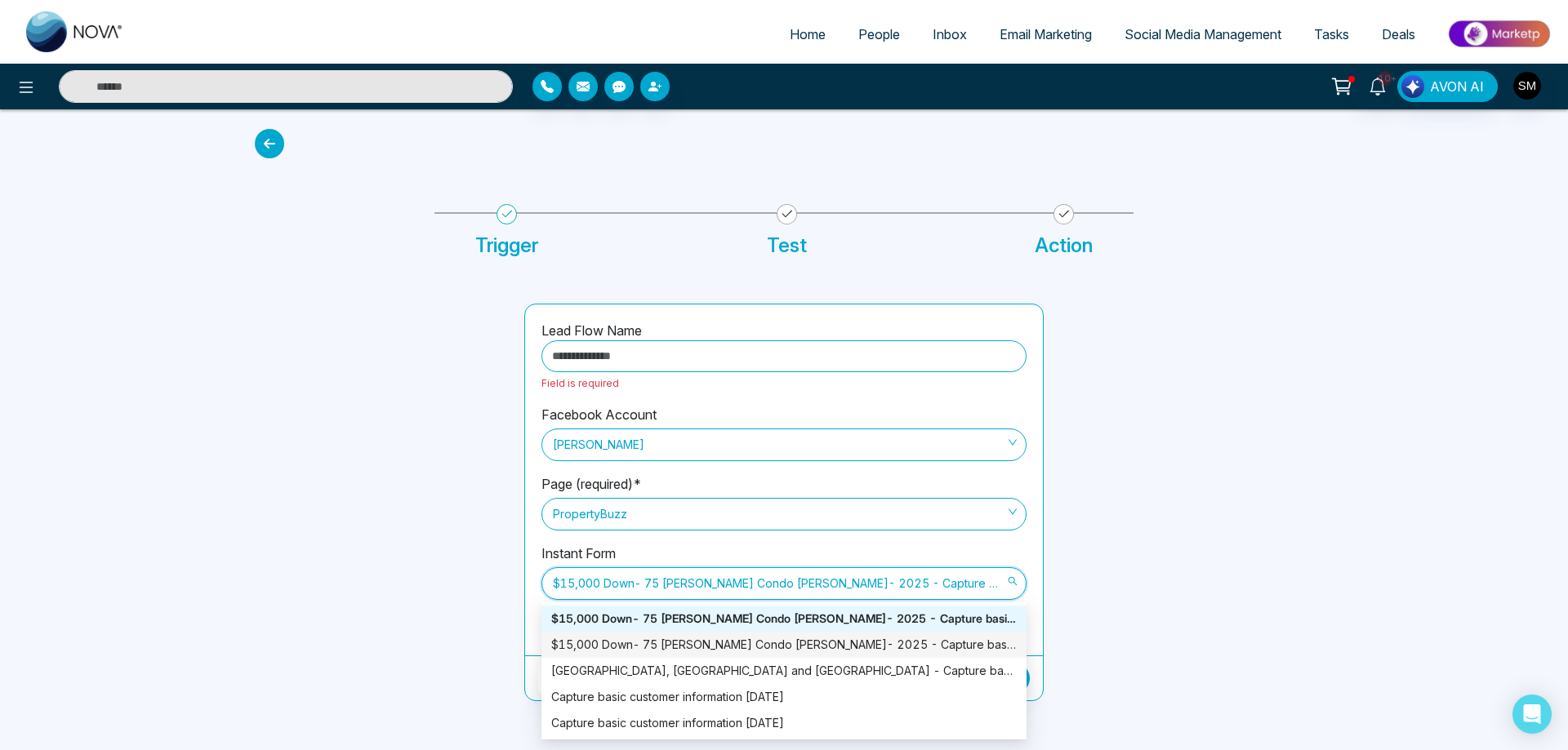
click at [658, 642] on div "$15,000 Down- 75 [PERSON_NAME] Condo [PERSON_NAME]- 2025 - Capture basic custom…" at bounding box center [784, 645] width 465 height 18
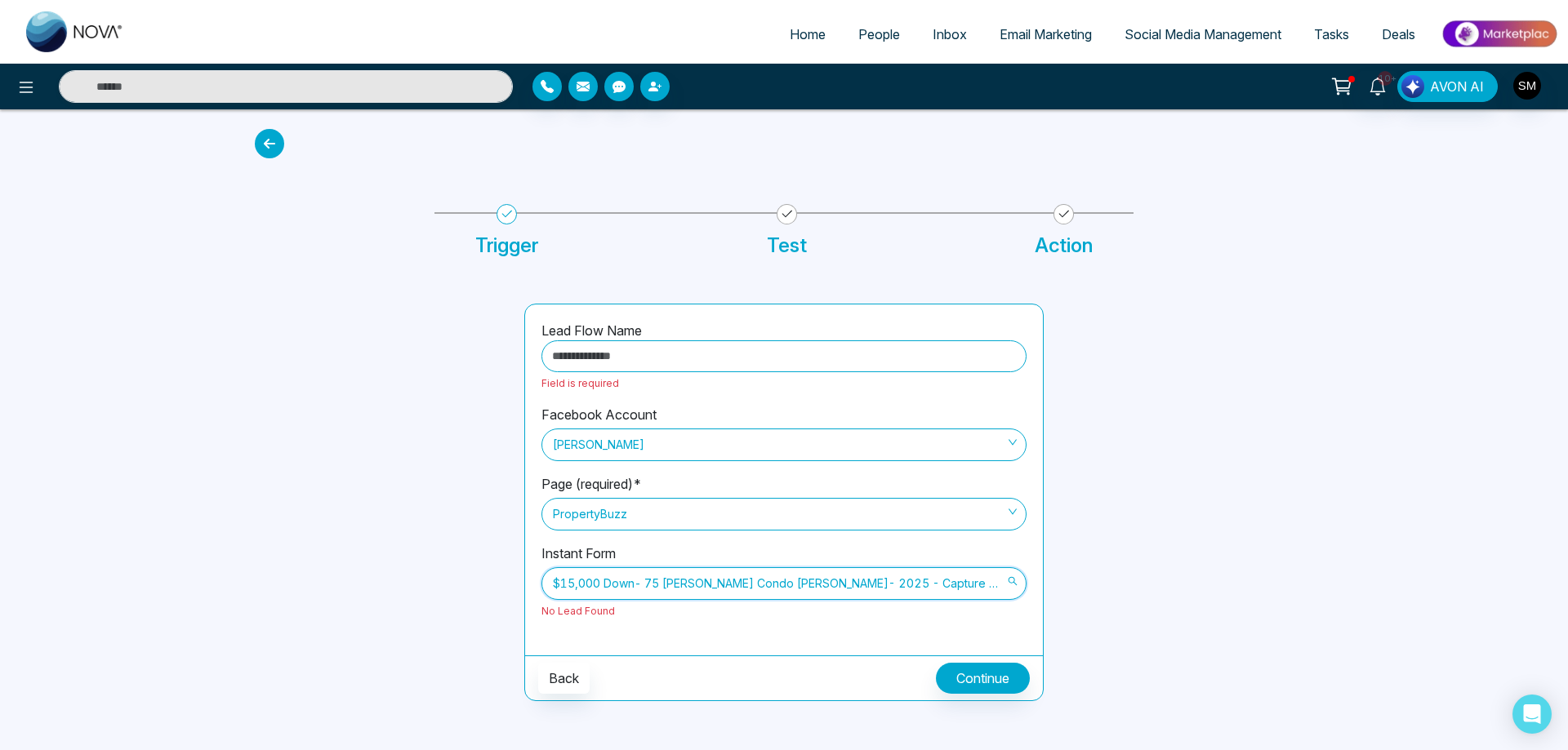
click at [700, 586] on span "$15,000 Down- 75 [PERSON_NAME] Condo [PERSON_NAME]- 2025 - Capture basic custom…" at bounding box center [784, 583] width 462 height 28
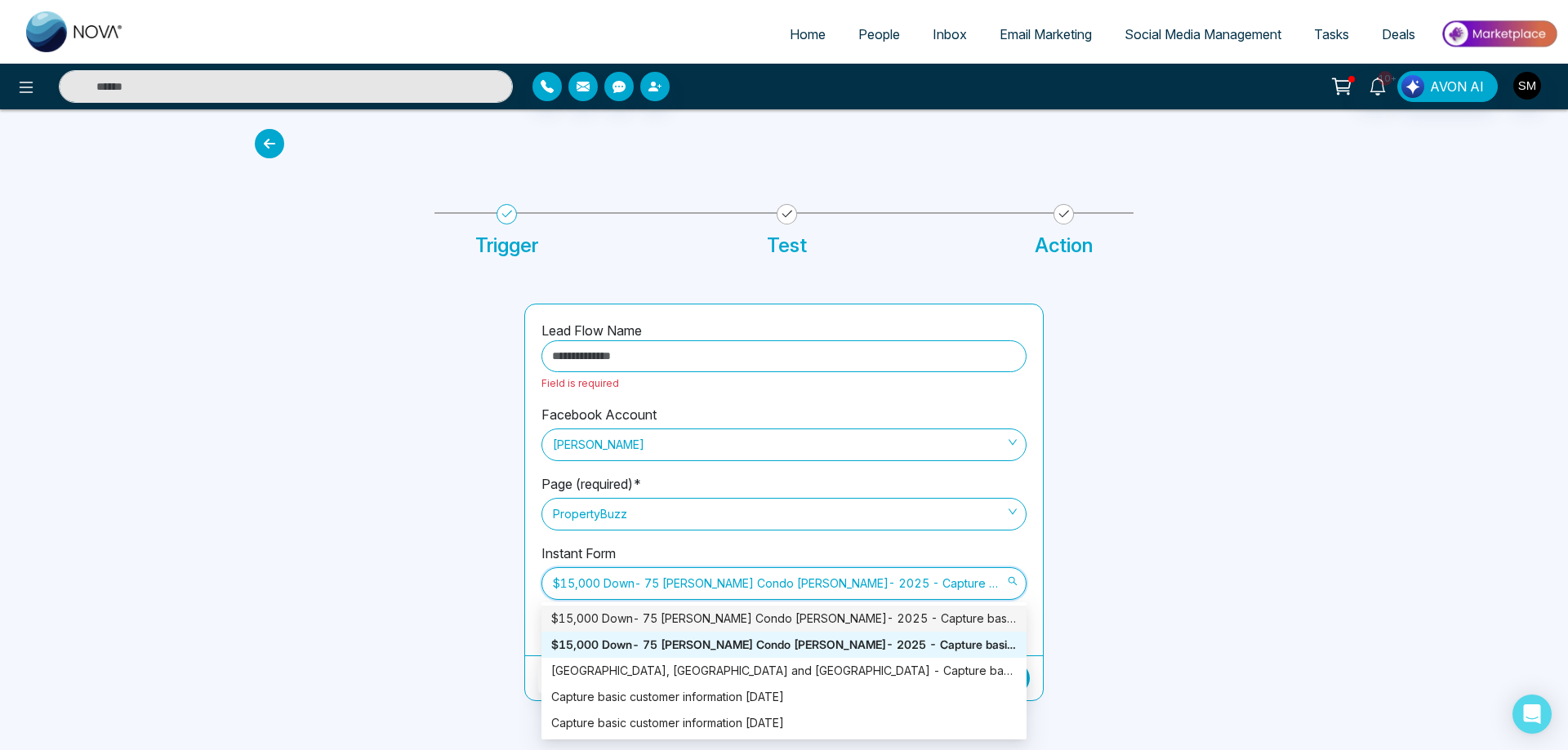
click at [684, 616] on div "$15,000 Down- 75 [PERSON_NAME] Condo [PERSON_NAME]- 2025 - Capture basic custom…" at bounding box center [784, 619] width 465 height 18
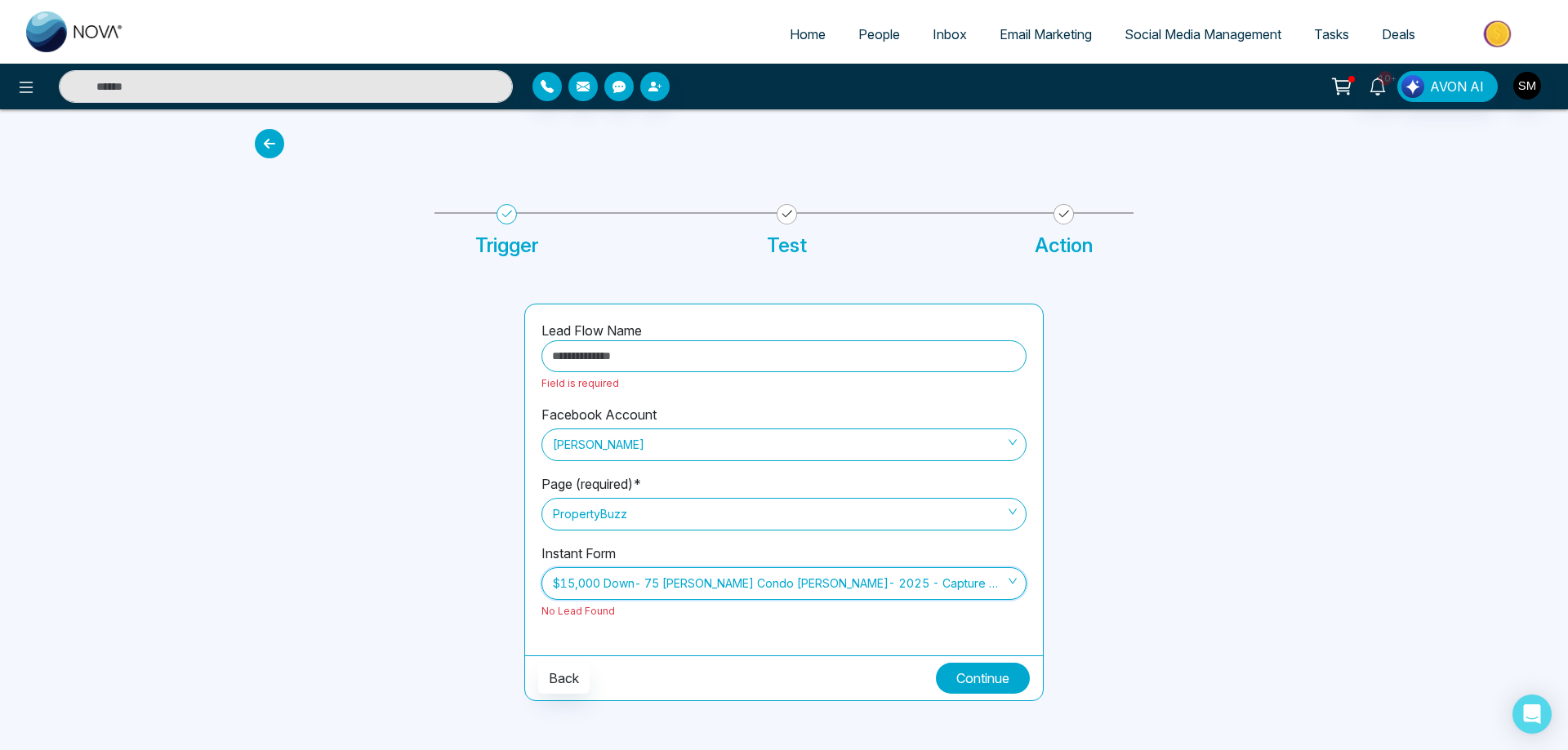
click at [984, 677] on button "Continue" at bounding box center [982, 678] width 94 height 31
click at [642, 351] on input "text" at bounding box center [784, 356] width 485 height 32
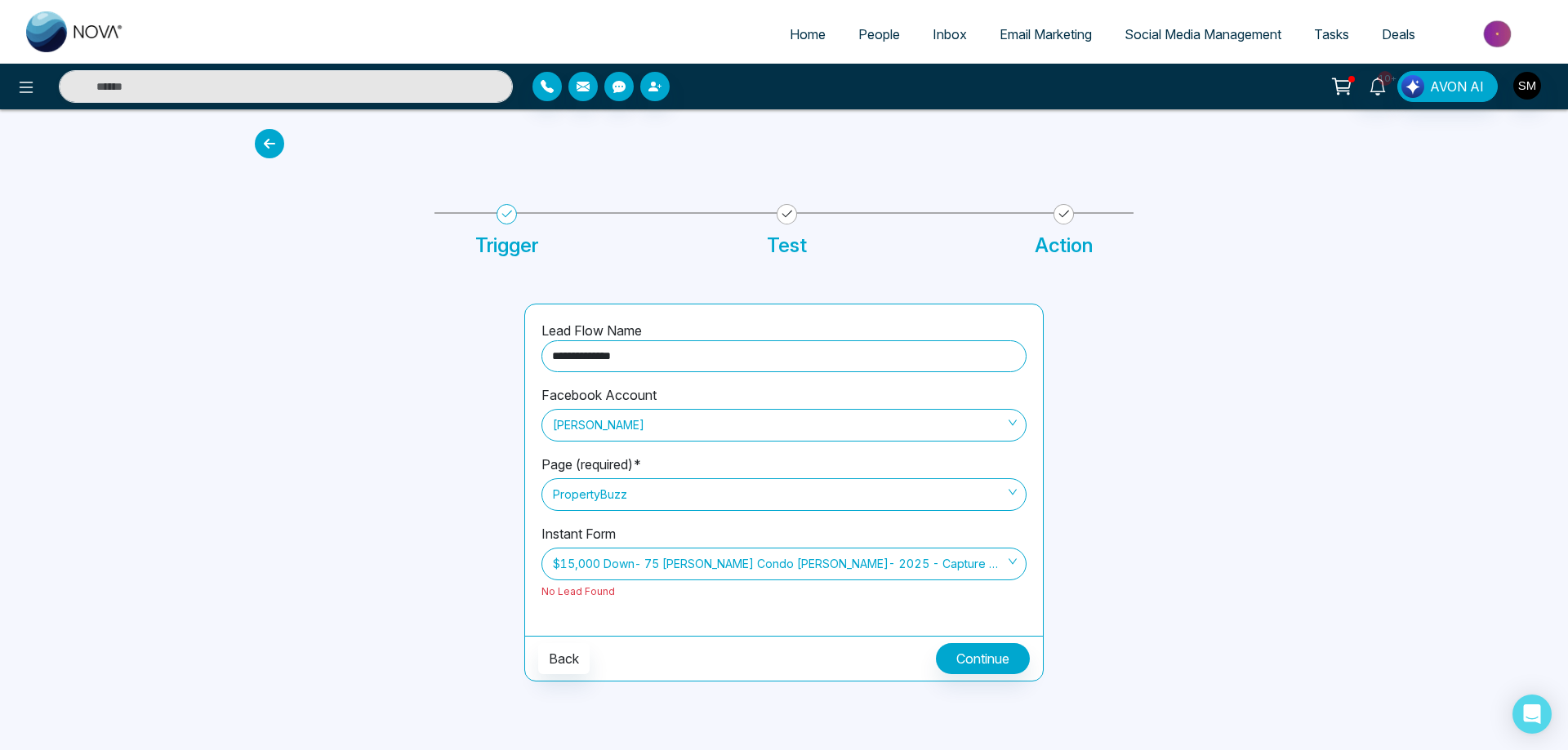
type input "**********"
click at [968, 648] on button "Continue" at bounding box center [982, 658] width 94 height 31
click at [1011, 666] on button "Continue" at bounding box center [982, 658] width 94 height 31
click at [625, 574] on span "$15,000 Down- 75 [PERSON_NAME] Condo [PERSON_NAME]- 2025 - Capture basic custom…" at bounding box center [784, 564] width 462 height 28
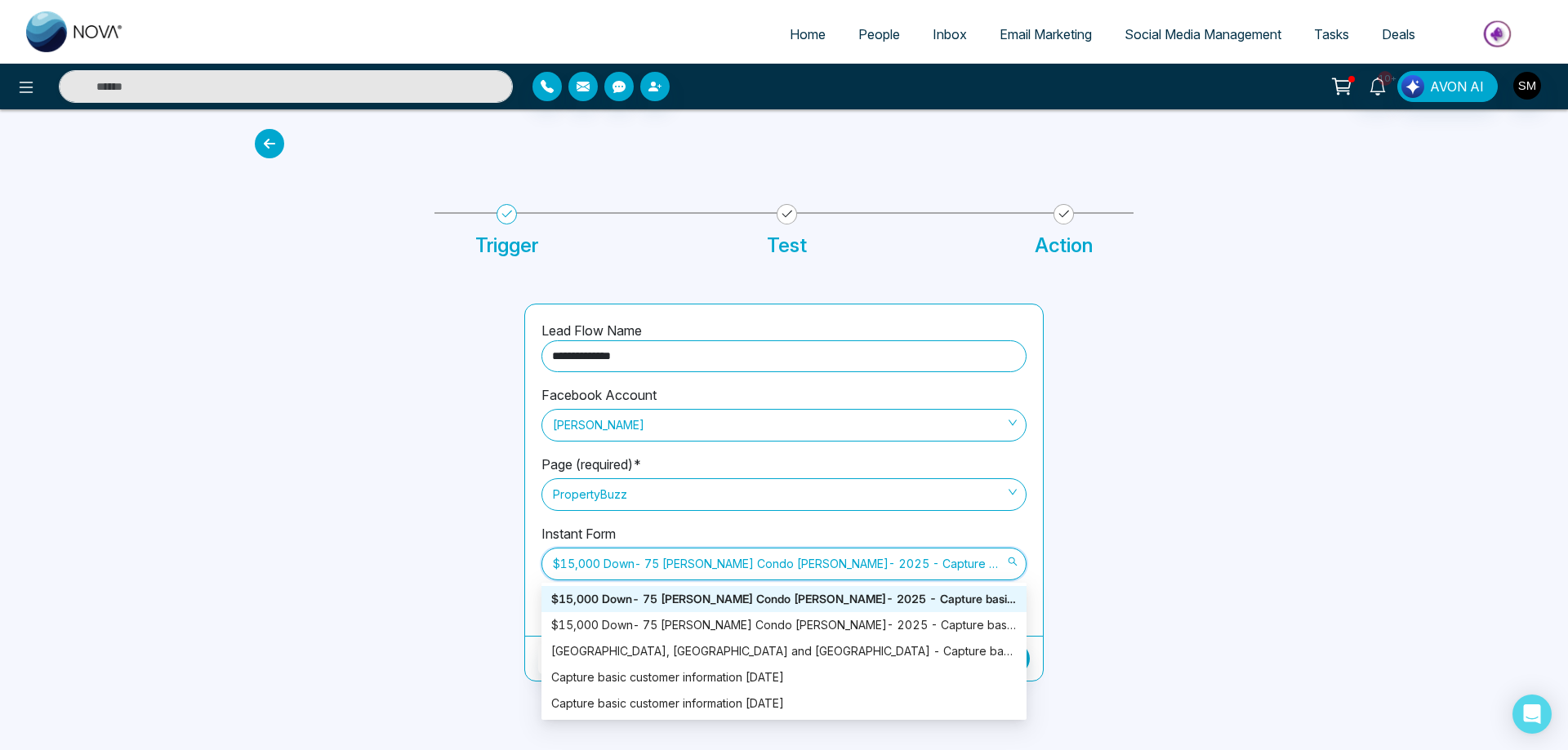
click at [632, 604] on div "$15,000 Down- 75 [PERSON_NAME] Condo [PERSON_NAME]- 2025 - Capture basic custom…" at bounding box center [784, 599] width 465 height 18
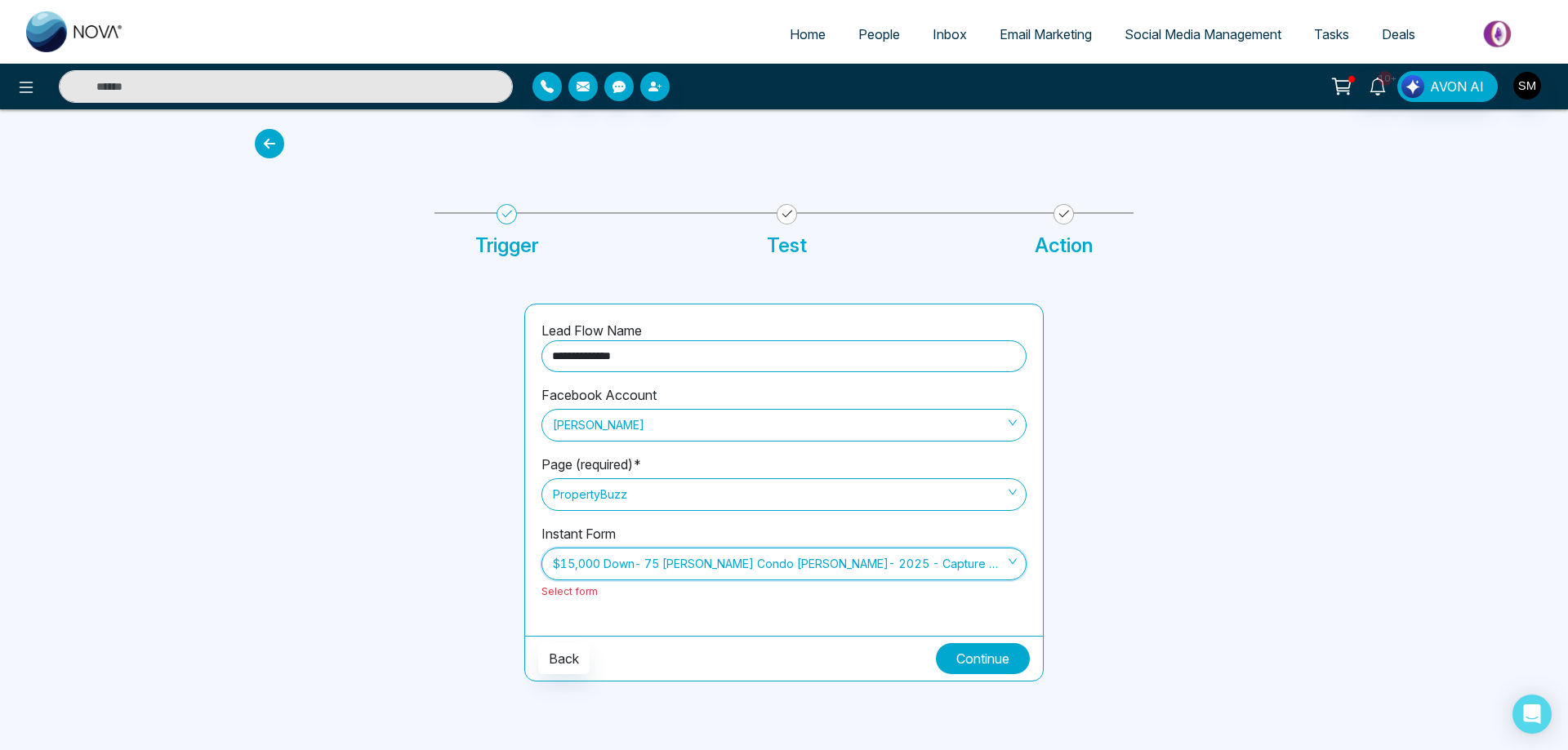
click at [991, 661] on button "Continue" at bounding box center [982, 658] width 94 height 31
click at [699, 347] on input "**********" at bounding box center [784, 356] width 485 height 32
click at [981, 657] on button "Continue" at bounding box center [982, 658] width 94 height 31
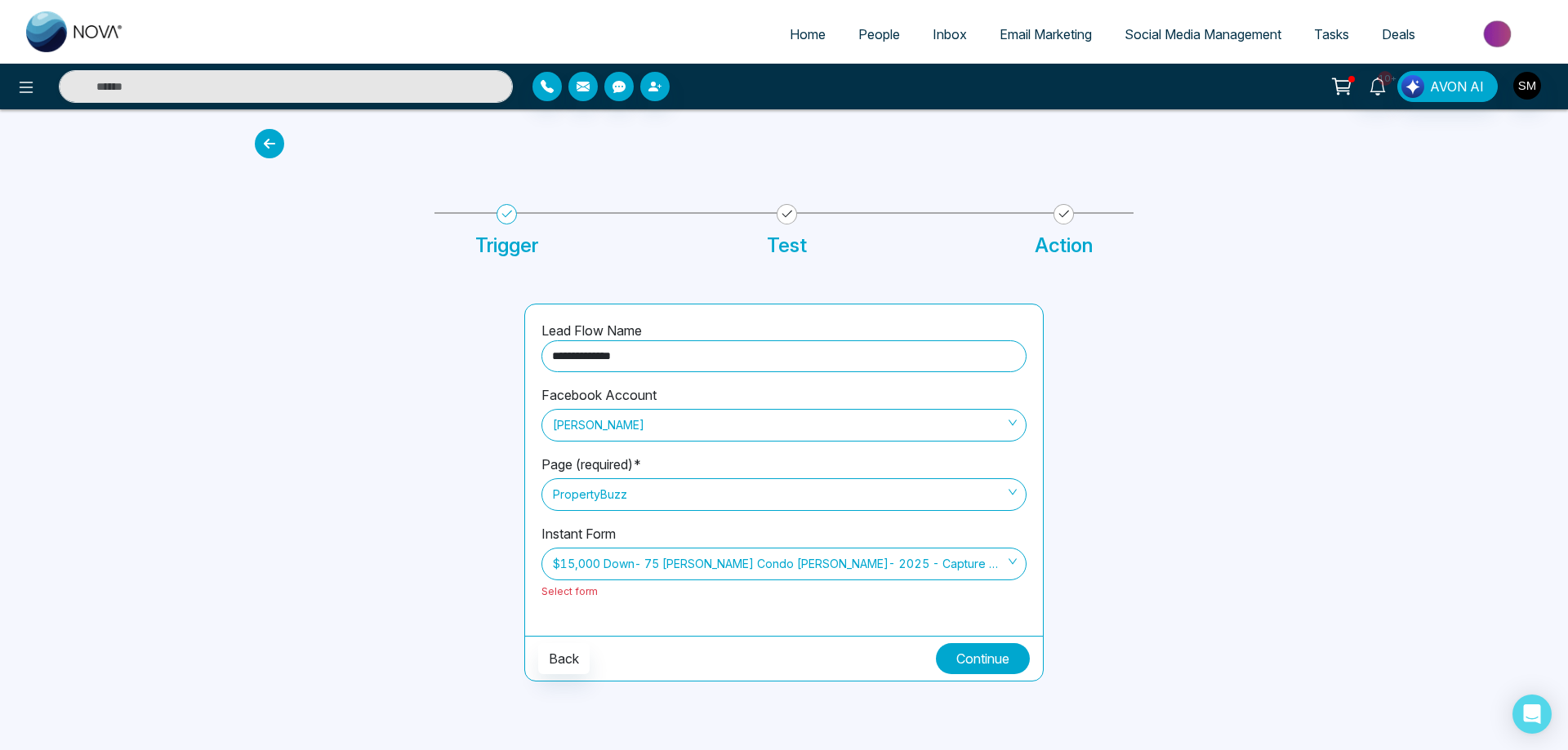
click at [623, 567] on span "$15,000 Down- 75 [PERSON_NAME] Condo [PERSON_NAME]- 2025 - Capture basic custom…" at bounding box center [784, 564] width 462 height 28
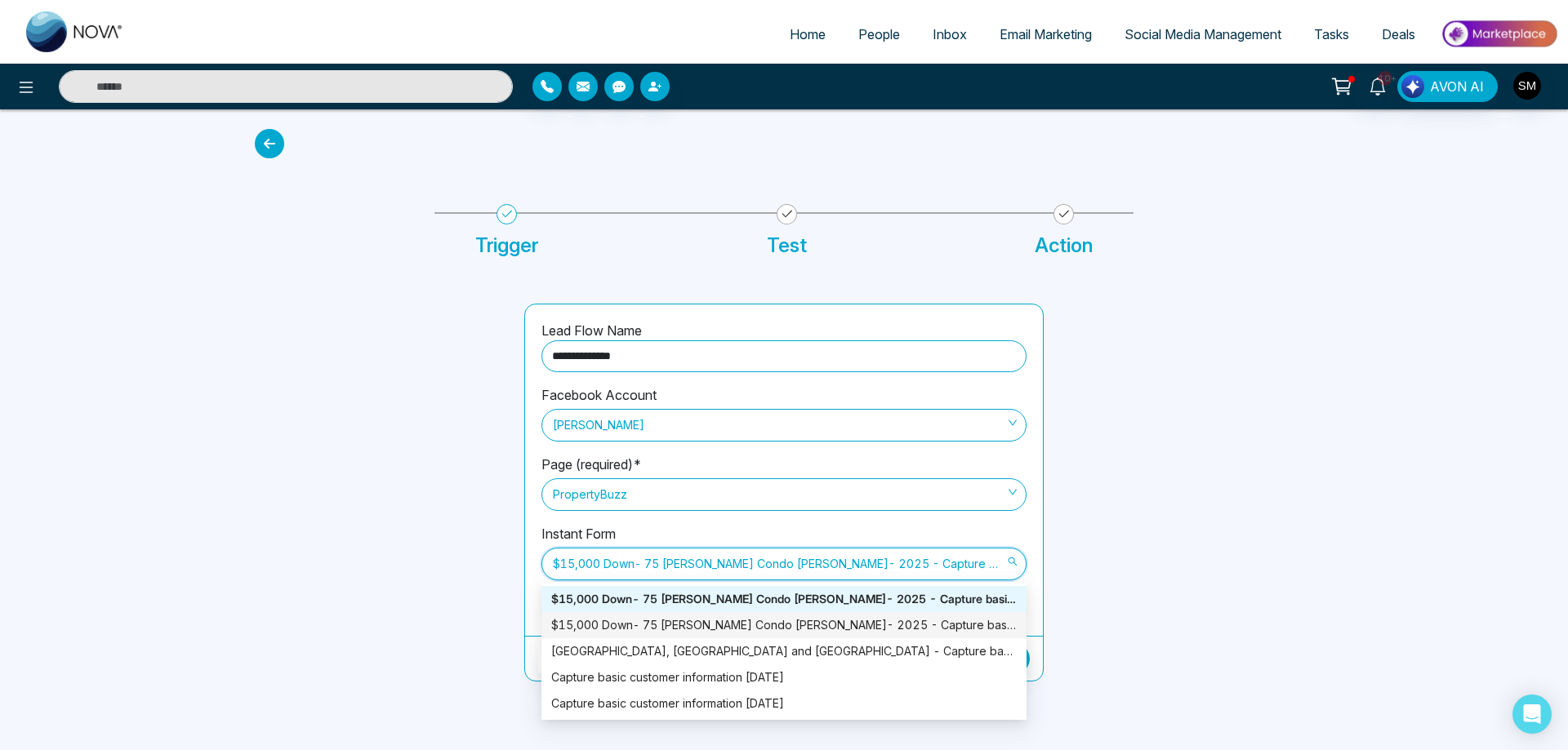
click at [606, 618] on div "$15,000 Down- 75 [PERSON_NAME] Condo [PERSON_NAME]- 2025 - Capture basic custom…" at bounding box center [784, 626] width 465 height 18
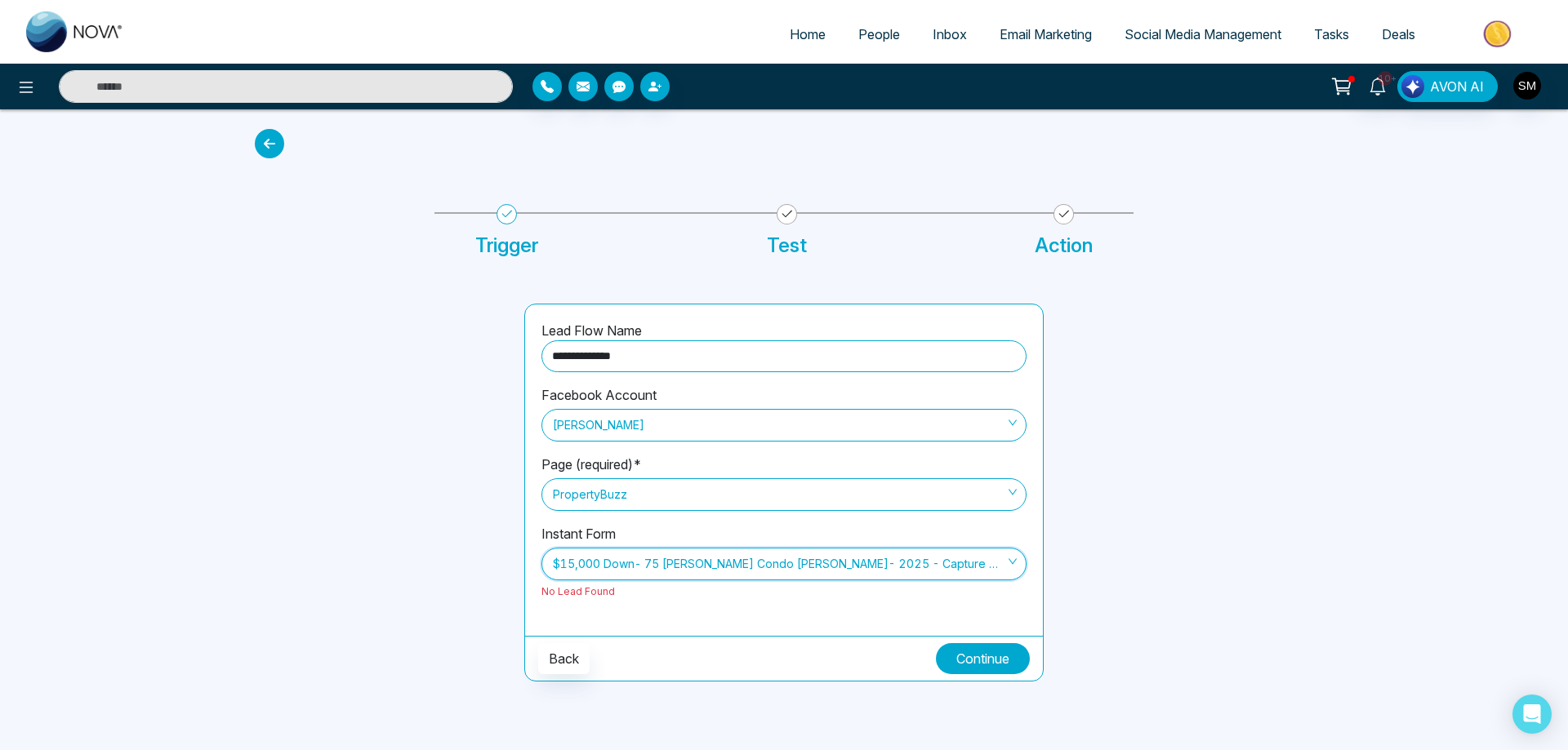
click at [990, 661] on button "Continue" at bounding box center [982, 658] width 94 height 31
click at [652, 561] on span "$15,000 Down- 75 [PERSON_NAME] Condo [PERSON_NAME]- 2025 - Capture basic custom…" at bounding box center [784, 564] width 462 height 28
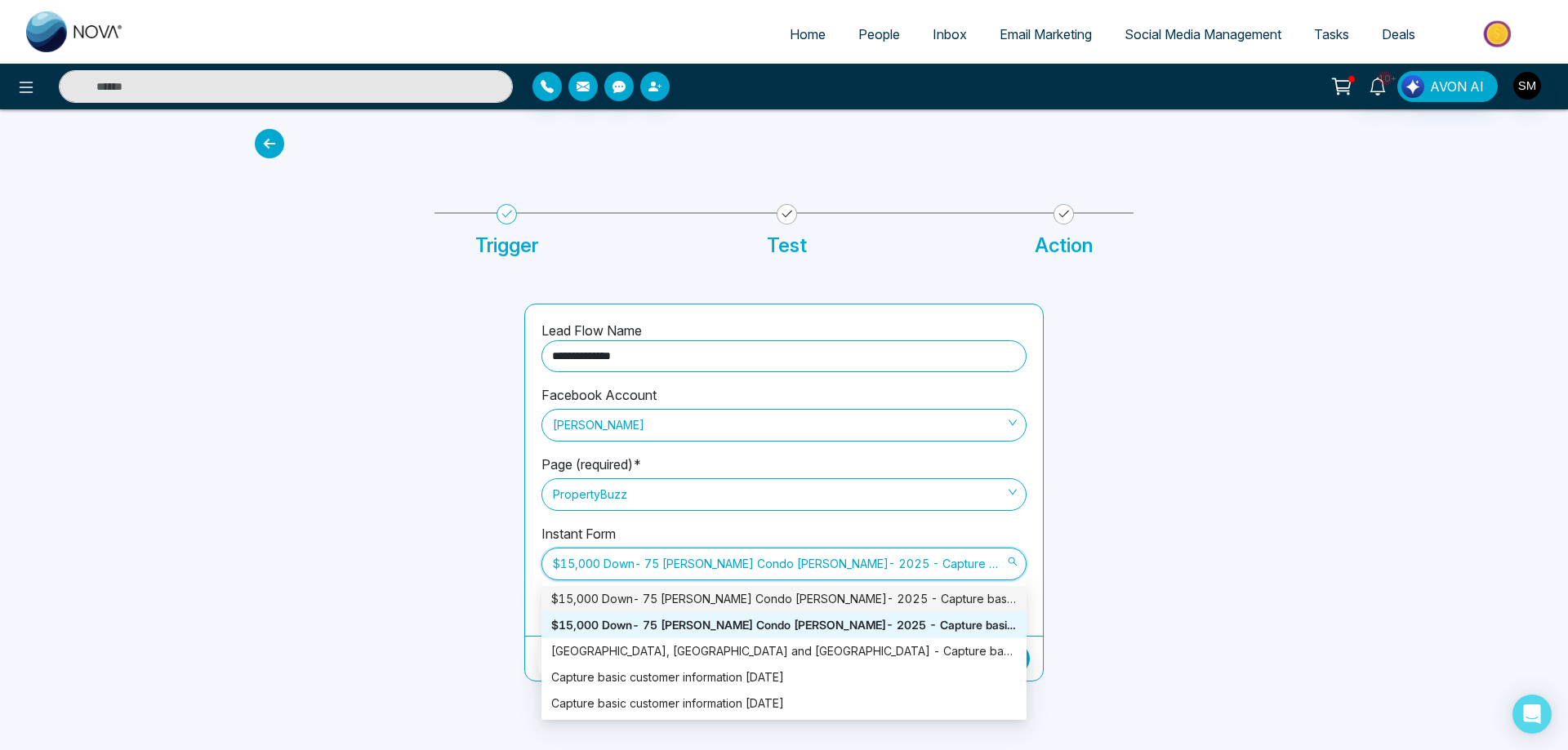
click at [650, 593] on div "$15,000 Down- 75 [PERSON_NAME] Condo [PERSON_NAME]- 2025 - Capture basic custom…" at bounding box center [784, 599] width 465 height 18
